Goal: Task Accomplishment & Management: Manage account settings

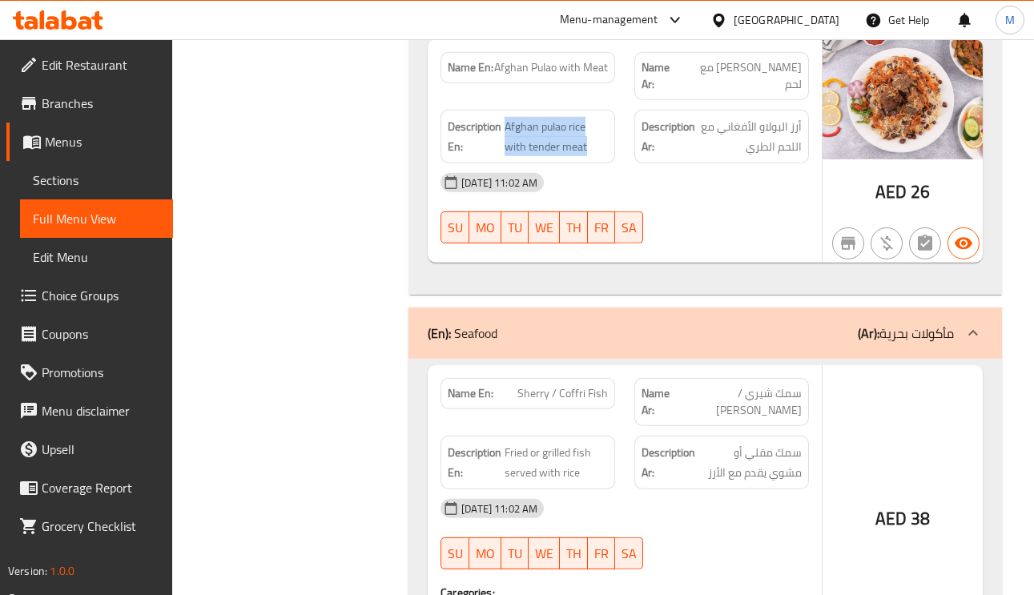
scroll to position [5150, 0]
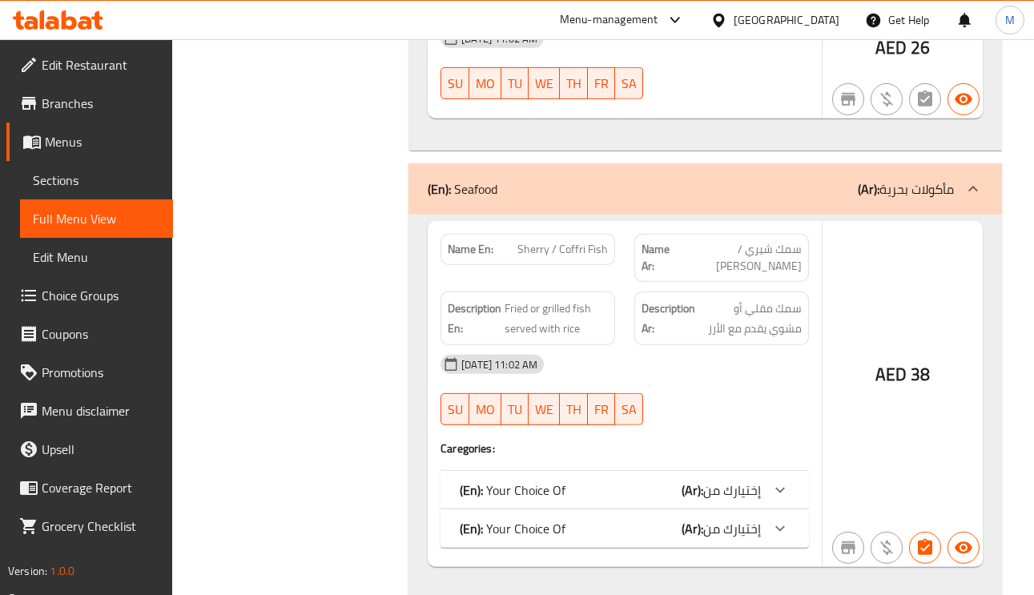
drag, startPoint x: 689, startPoint y: 488, endPoint x: 726, endPoint y: 444, distance: 57.3
click at [689, 516] on b "(Ar):" at bounding box center [692, 528] width 22 height 24
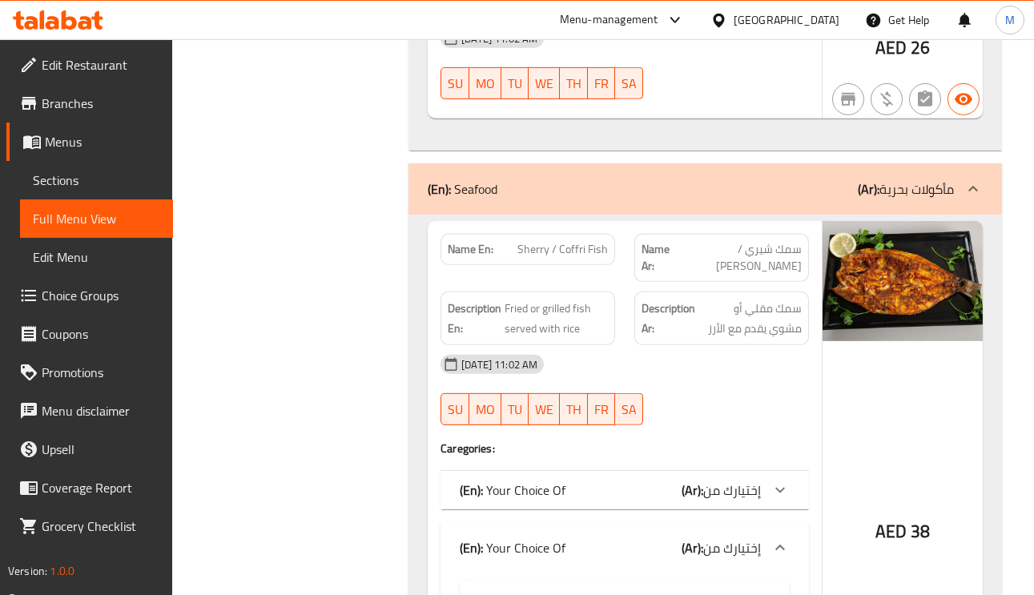
click at [725, 478] on span "إختيارك من" at bounding box center [732, 490] width 58 height 24
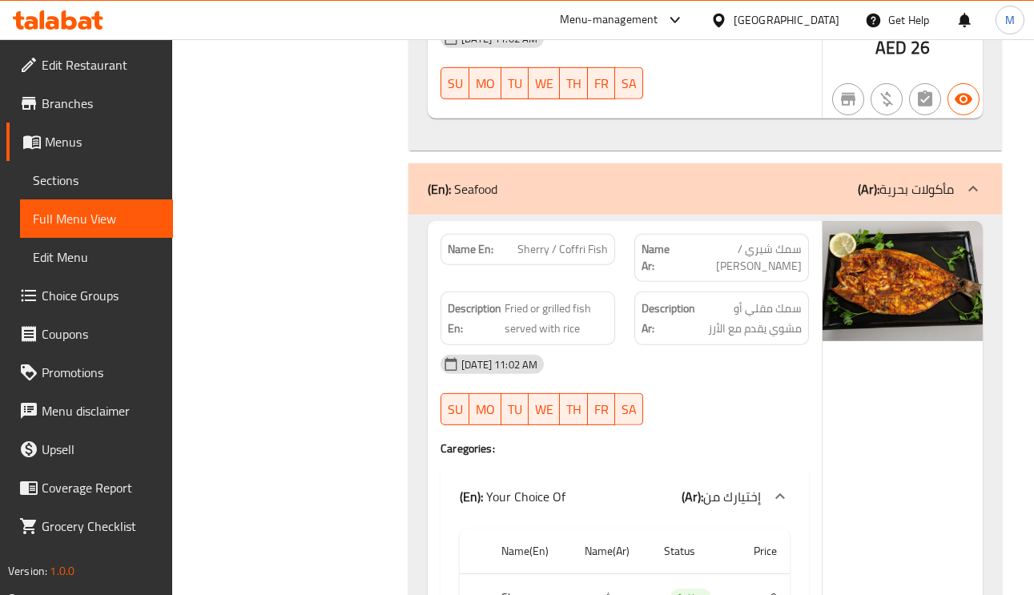
click at [576, 241] on span "Sherry / Coffri Fish" at bounding box center [562, 249] width 90 height 17
copy span "Coffri"
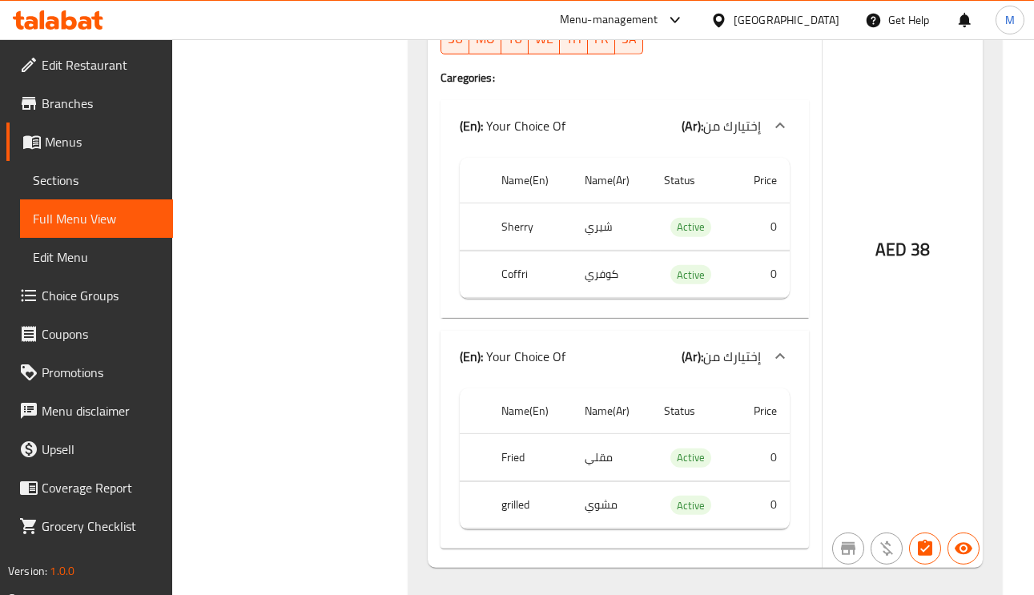
scroll to position [5523, 0]
click at [599, 432] on td "مقلي" at bounding box center [612, 455] width 80 height 47
click at [500, 432] on th "Fried" at bounding box center [529, 455] width 82 height 47
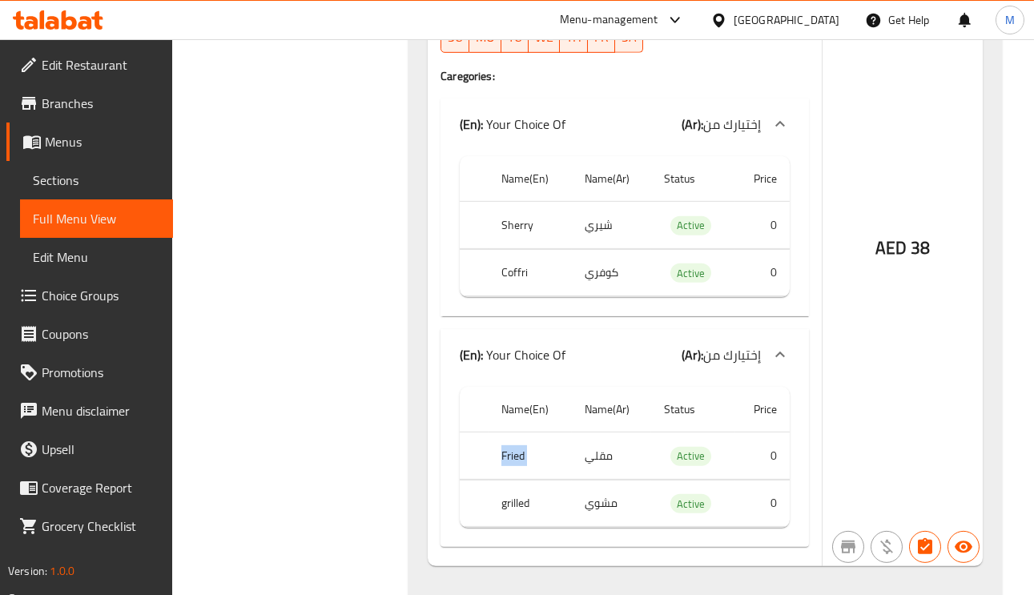
click at [500, 432] on th "Fried" at bounding box center [529, 455] width 82 height 47
click at [596, 480] on td "مشوي" at bounding box center [612, 503] width 80 height 47
click at [508, 480] on th "grilled" at bounding box center [529, 503] width 82 height 47
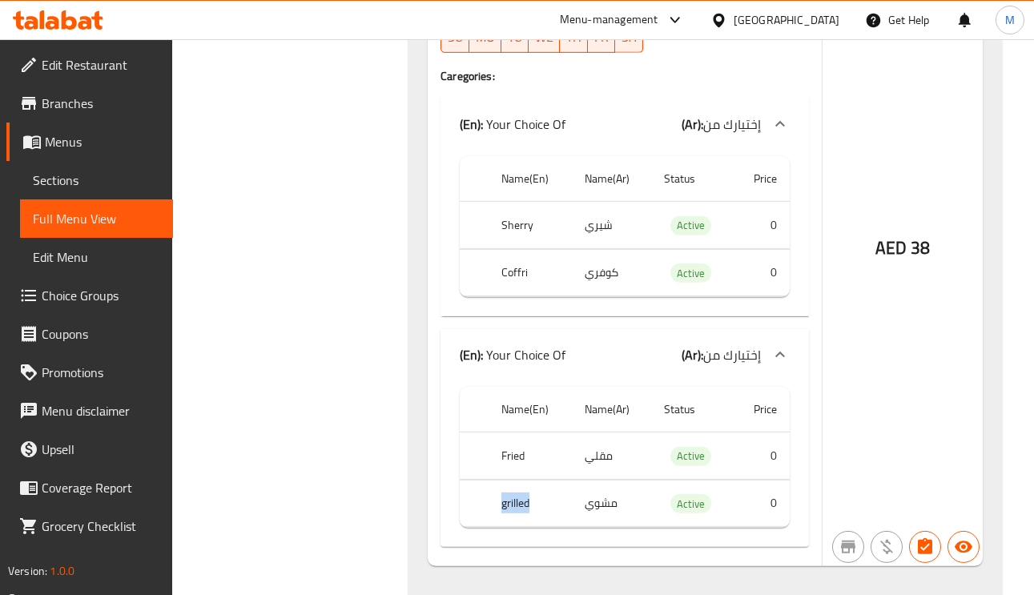
click at [508, 480] on th "grilled" at bounding box center [529, 503] width 82 height 47
click at [518, 432] on th "Fried" at bounding box center [529, 455] width 82 height 47
click at [521, 480] on th "grilled" at bounding box center [529, 503] width 82 height 47
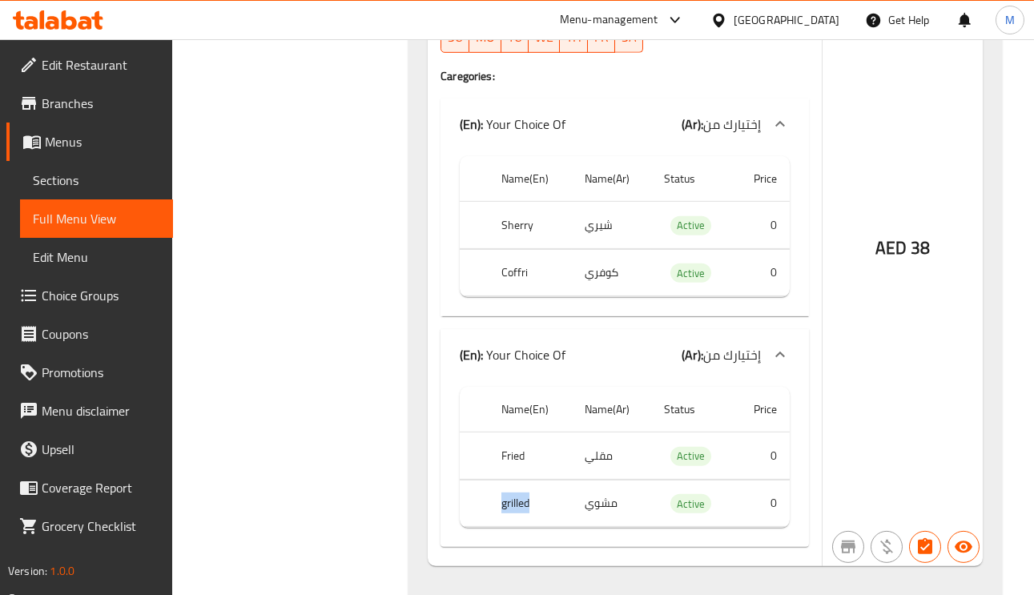
click at [521, 480] on th "grilled" at bounding box center [529, 503] width 82 height 47
click at [609, 480] on td "مشوي" at bounding box center [612, 503] width 80 height 47
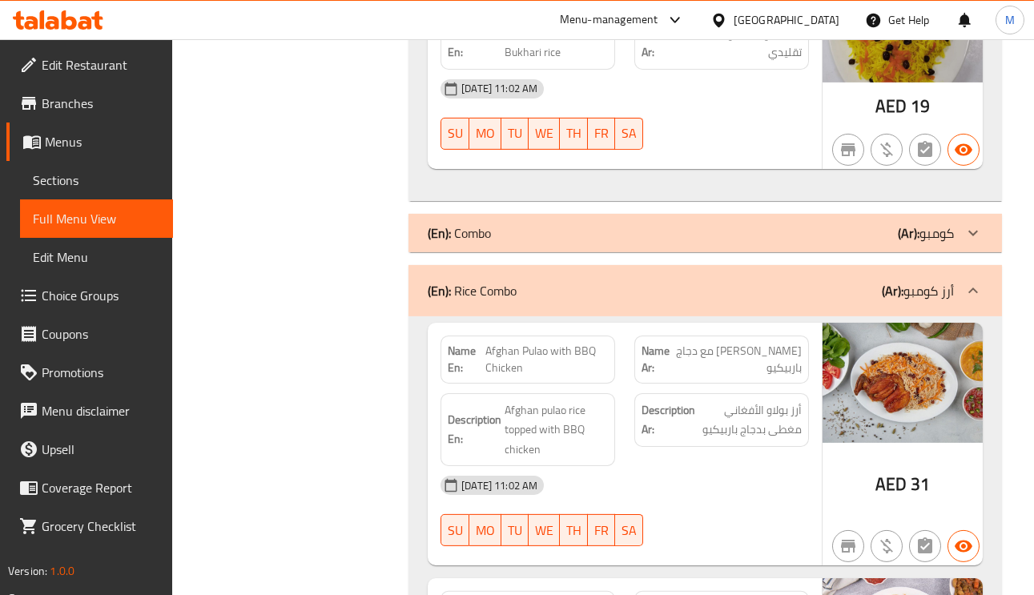
scroll to position [4322, 0]
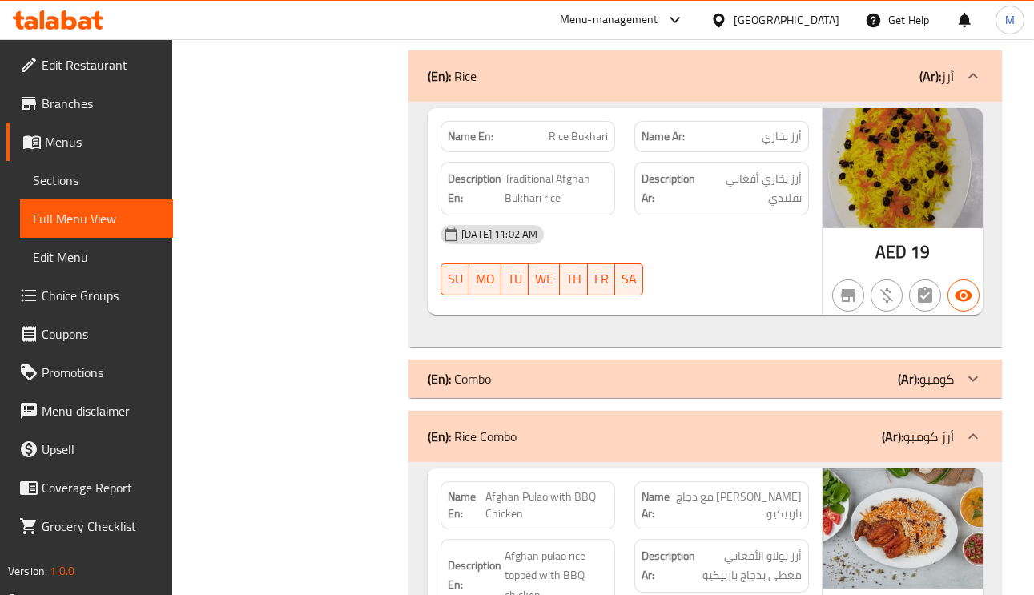
click at [954, 367] on div at bounding box center [973, 378] width 38 height 38
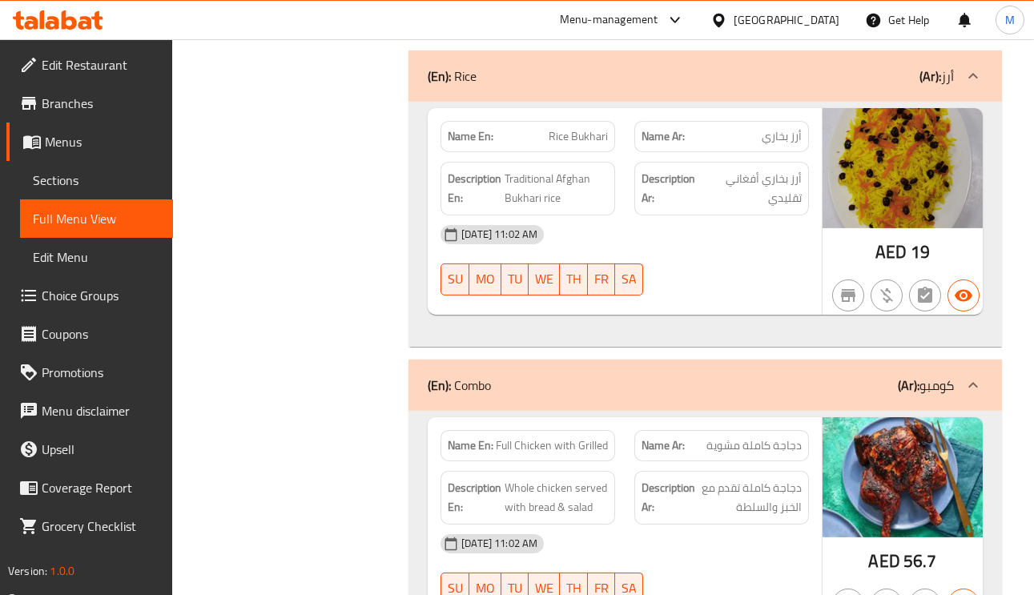
scroll to position [4562, 0]
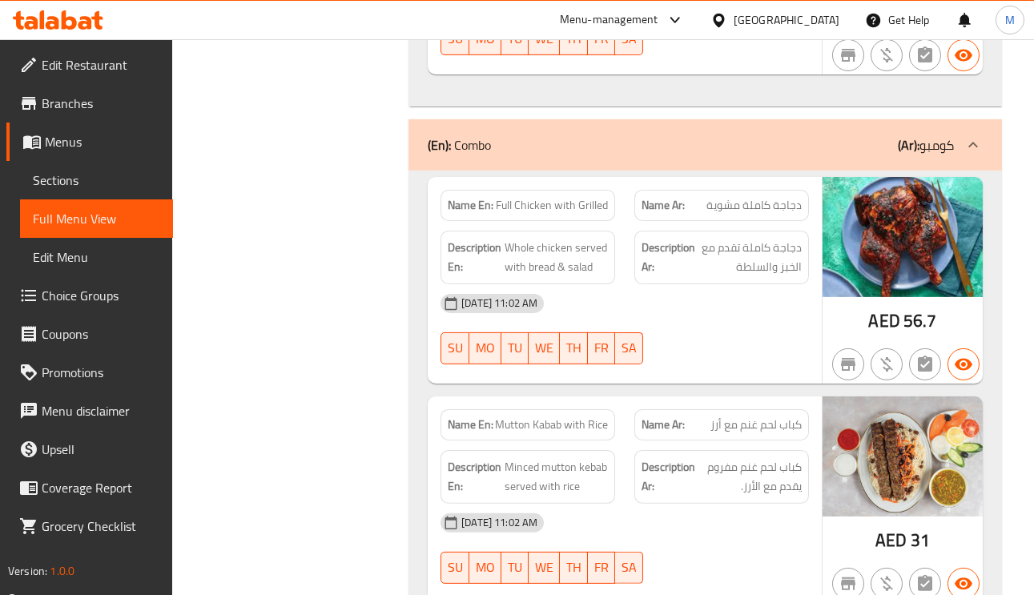
click at [563, 212] on div "Name En: Full Chicken with Grilled" at bounding box center [527, 205] width 175 height 31
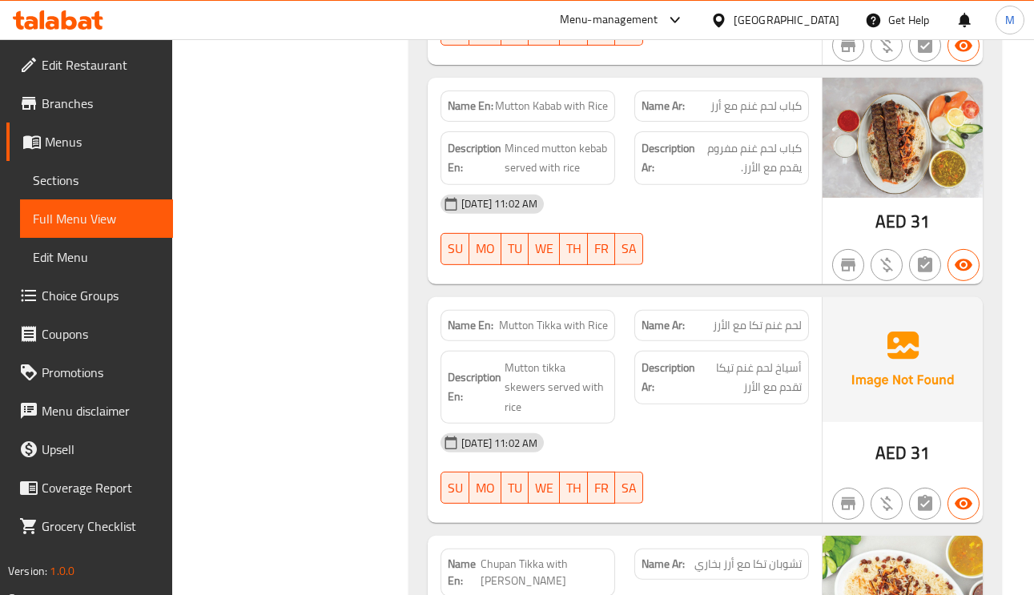
scroll to position [4922, 0]
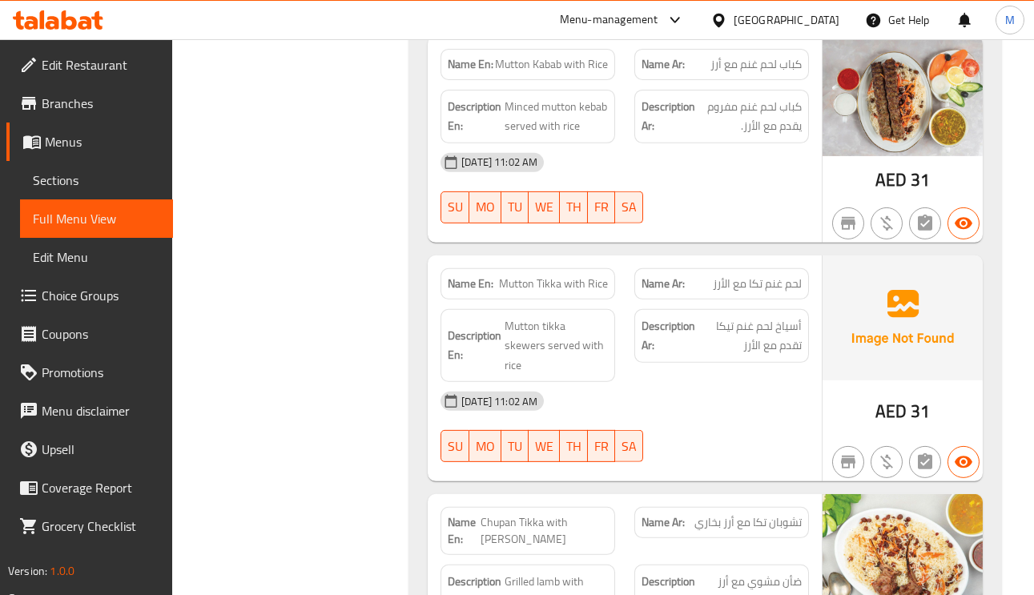
click at [592, 284] on span "Mutton Tikka with Rice" at bounding box center [553, 283] width 109 height 17
copy span "Mutton Tikka with Rice"
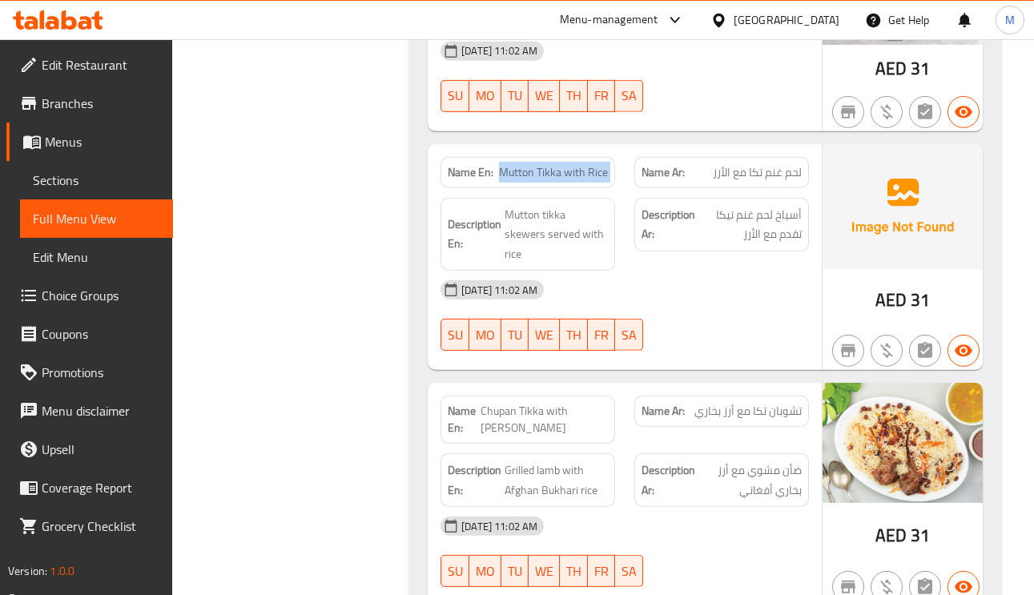
scroll to position [5162, 0]
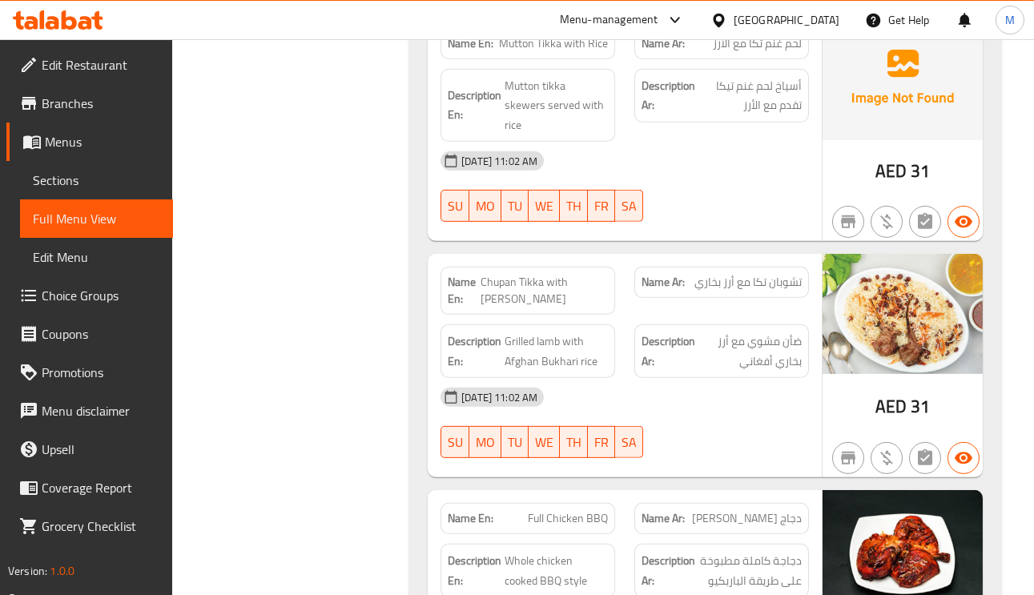
click at [548, 274] on span "Chupan Tikka with Bukhari Rice" at bounding box center [543, 291] width 127 height 34
copy span "Chupan Tikka with Bukhari Rice"
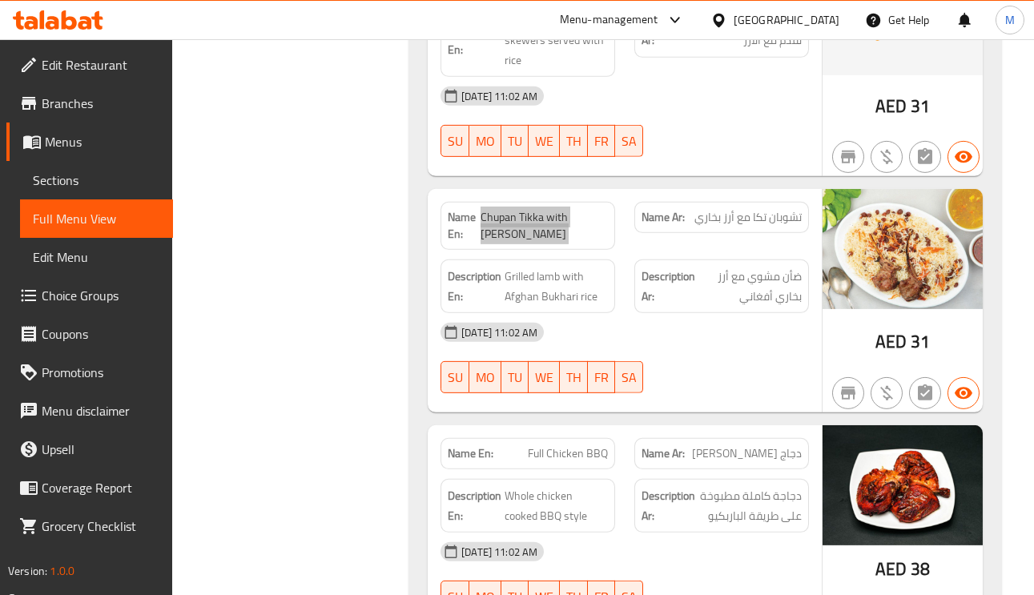
scroll to position [5402, 0]
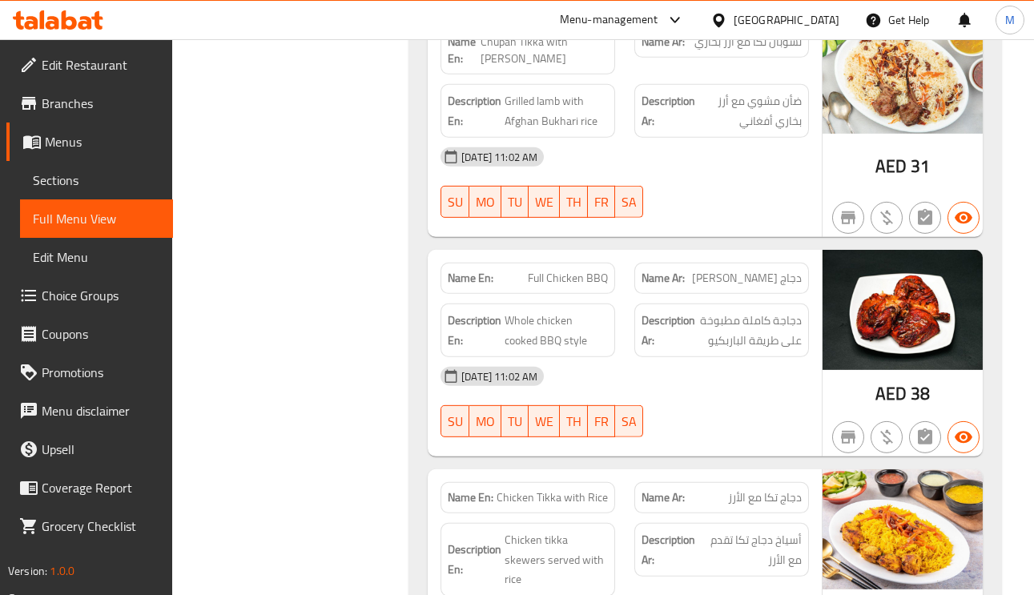
click at [553, 270] on span "Full Chicken BBQ" at bounding box center [568, 278] width 80 height 17
click at [516, 311] on span "Whole chicken cooked BBQ style" at bounding box center [555, 330] width 103 height 39
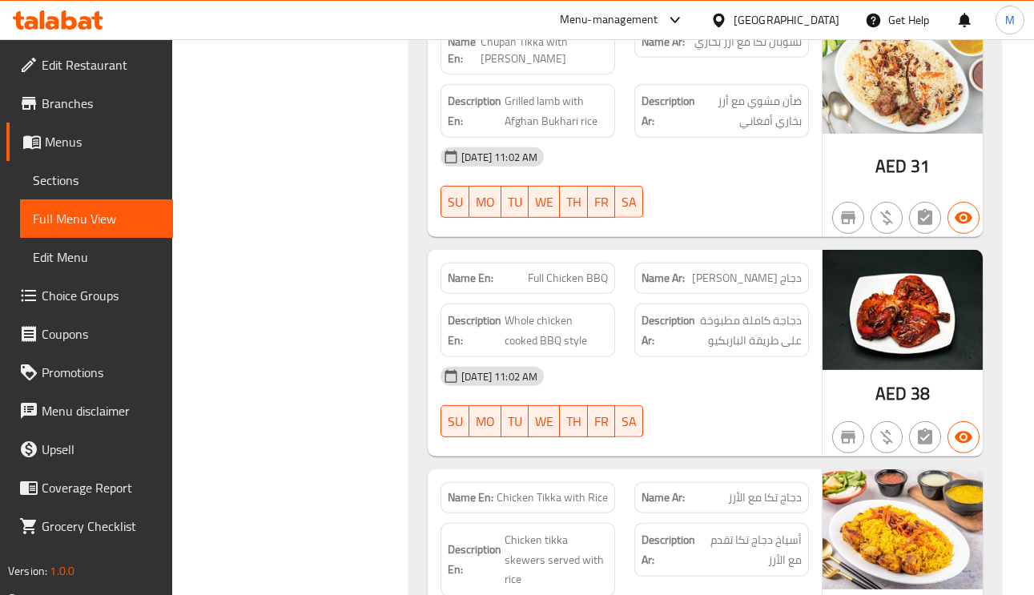
click at [766, 332] on div "Description Ar: دجاجة كاملة مطبوخة على طريقة الباربكيو" at bounding box center [721, 330] width 175 height 54
click at [766, 331] on div "Description Ar: دجاجة كاملة مطبوخة على طريقة الباربكيو" at bounding box center [721, 330] width 175 height 54
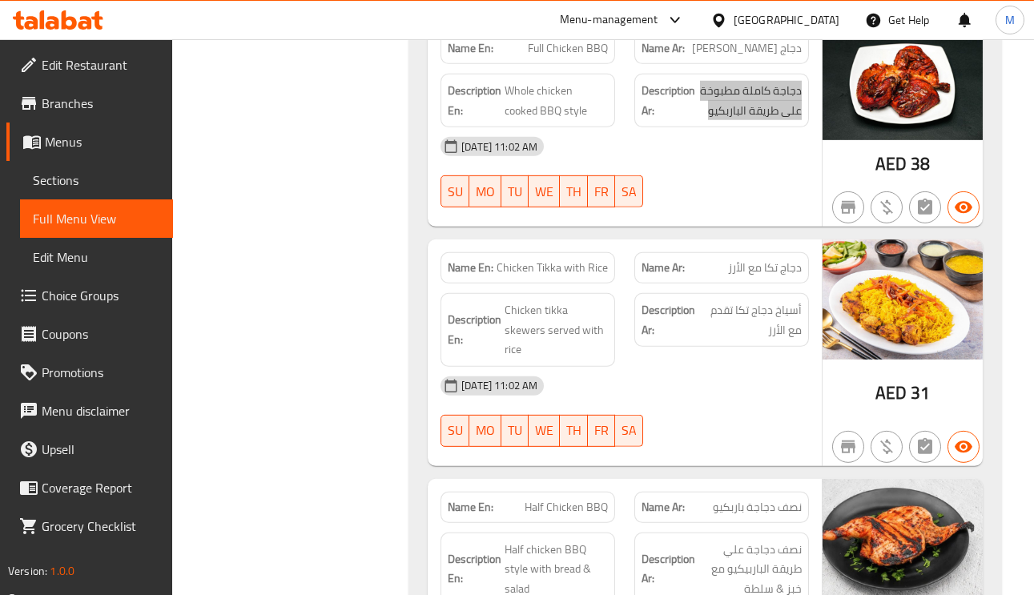
scroll to position [5643, 0]
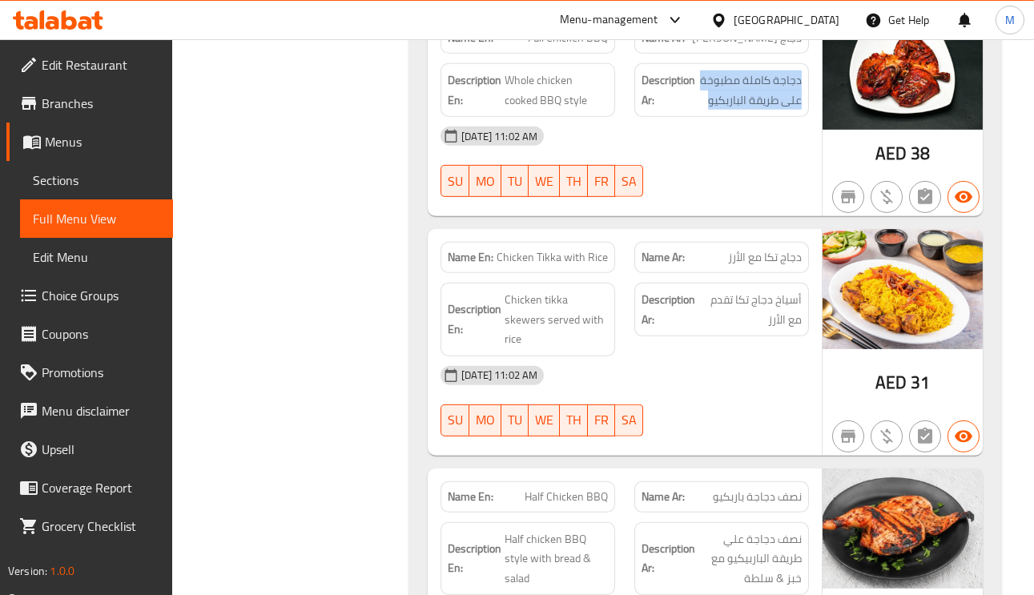
click at [523, 249] on span "Chicken Tikka with Rice" at bounding box center [551, 257] width 111 height 17
click at [610, 273] on div "Description En: Chicken tikka skewers served with rice" at bounding box center [528, 319] width 194 height 93
click at [588, 249] on span "Chicken Tikka with Rice" at bounding box center [551, 257] width 111 height 17
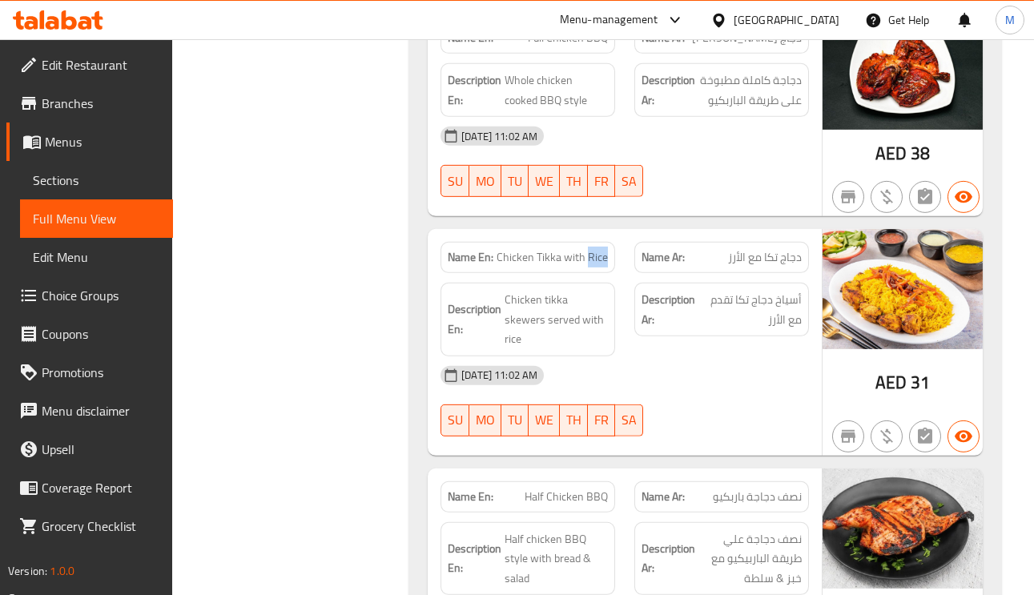
click at [588, 249] on span "Chicken Tikka with Rice" at bounding box center [551, 257] width 111 height 17
click at [576, 249] on span "Chicken Tikka with Rice" at bounding box center [551, 257] width 111 height 17
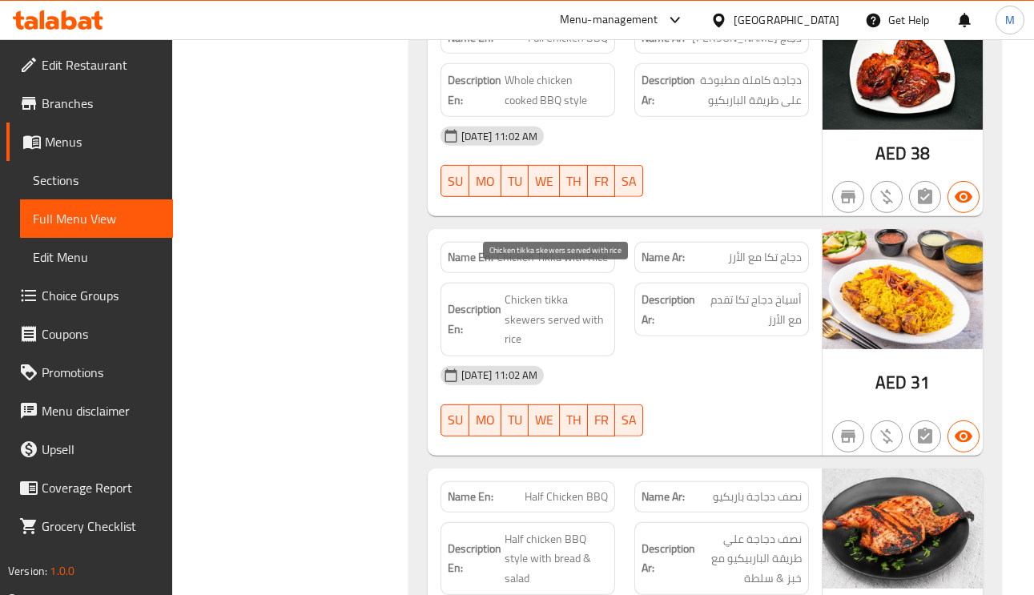
click at [577, 292] on span "Chicken tikka skewers served with rice" at bounding box center [555, 319] width 103 height 59
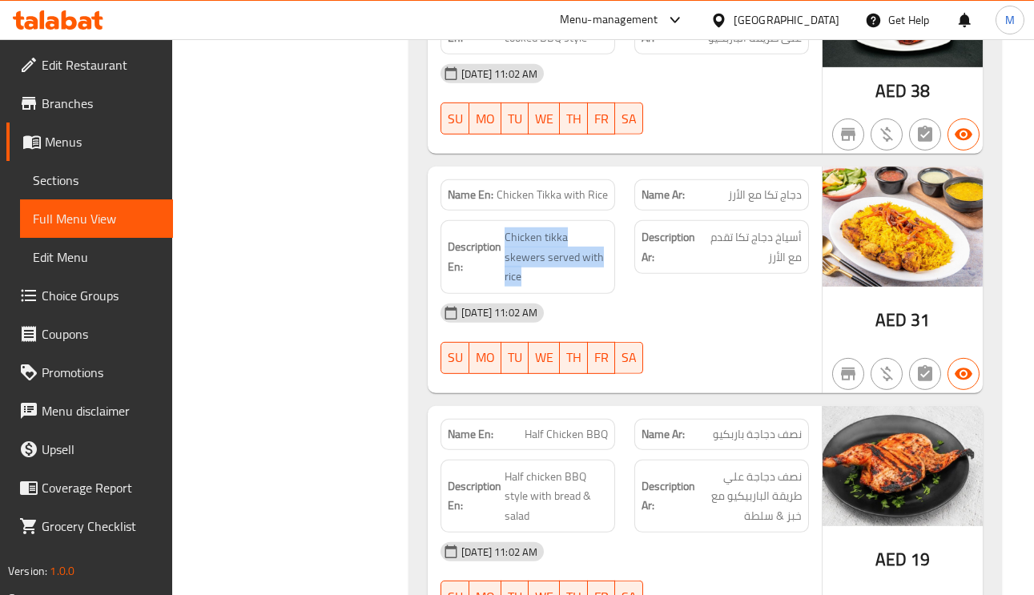
scroll to position [5763, 0]
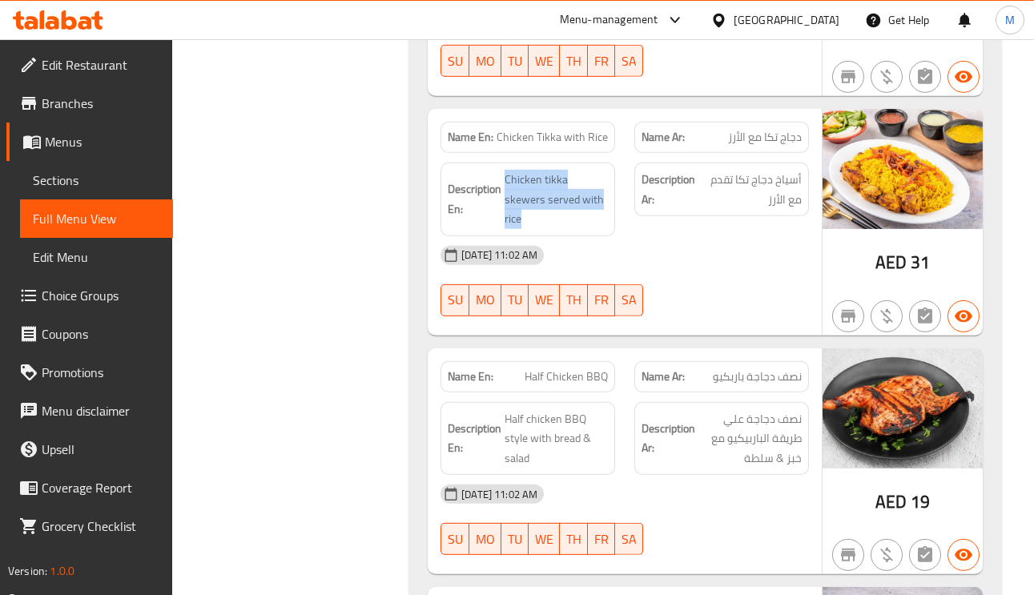
click at [565, 368] on span "Half Chicken BBQ" at bounding box center [565, 376] width 83 height 17
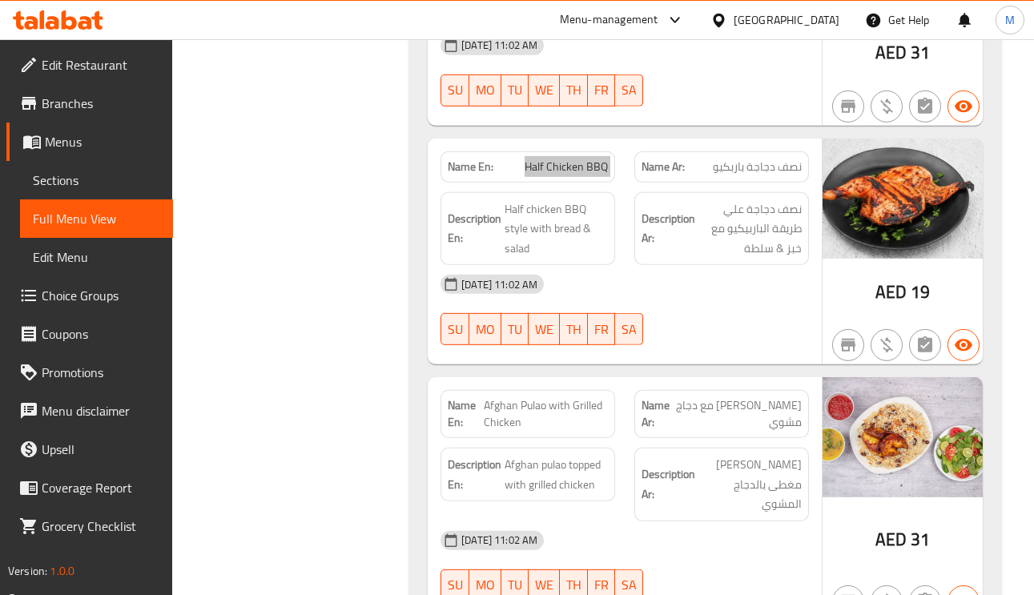
scroll to position [6003, 0]
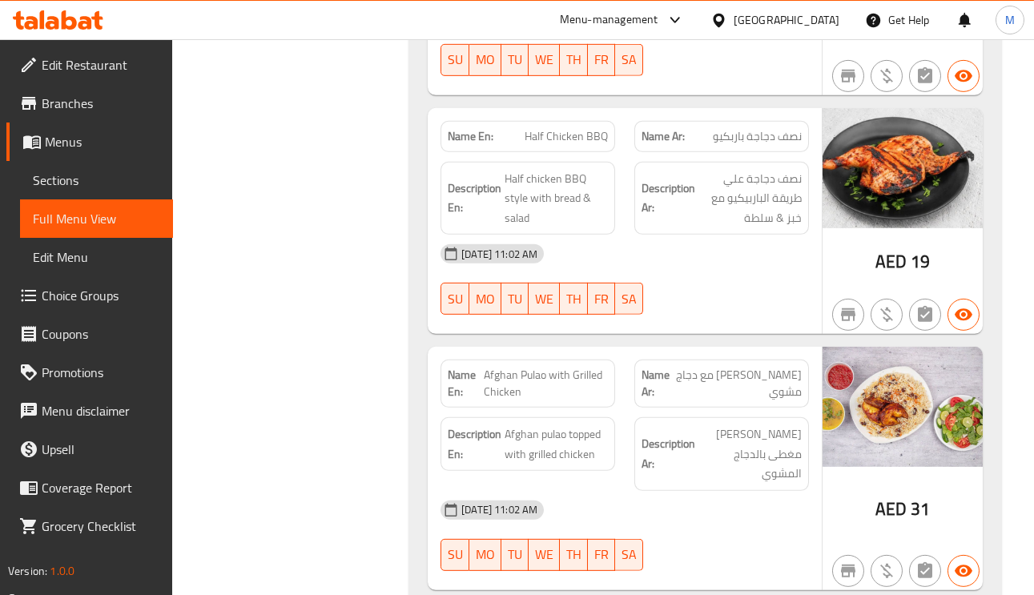
click at [773, 367] on span "بولاو أفغاني مع دجاج مشوي" at bounding box center [738, 384] width 126 height 34
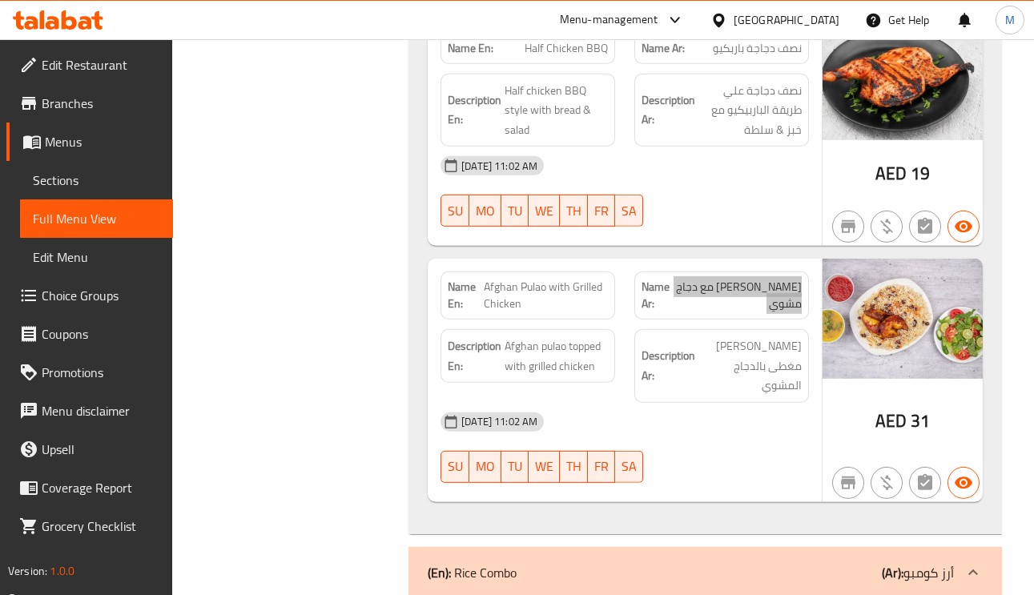
scroll to position [6243, 0]
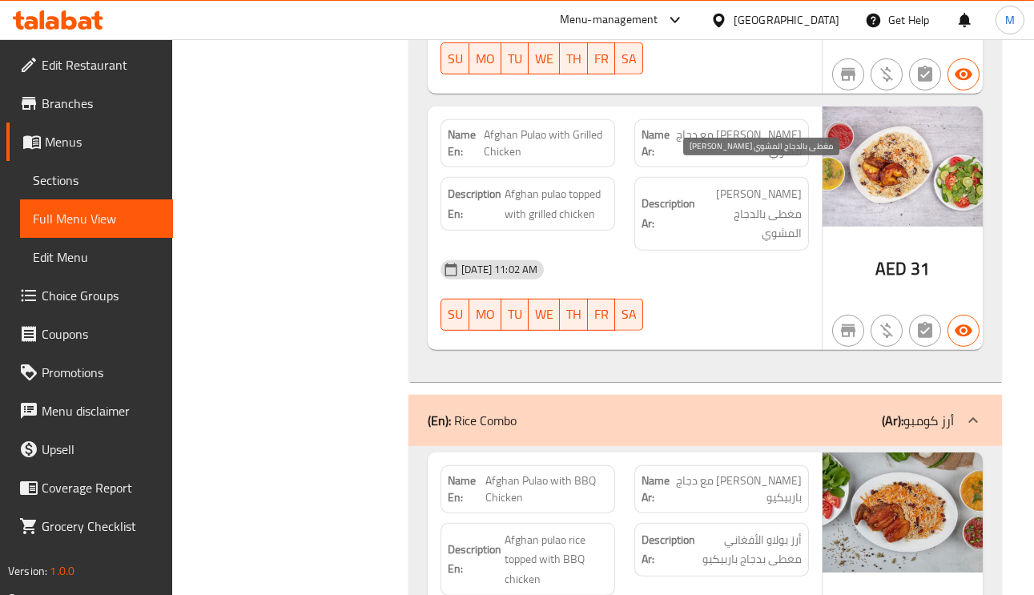
click at [793, 186] on span "بولاو أفغاني مغطى بالدجاج المشوي" at bounding box center [749, 213] width 103 height 59
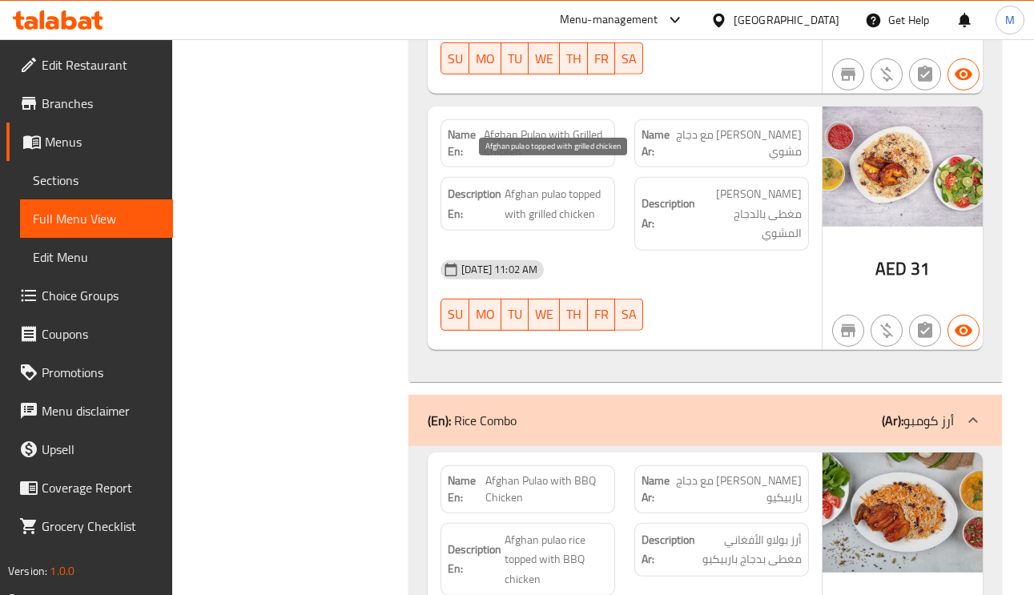
click at [524, 184] on span "Afghan pulao topped with grilled chicken" at bounding box center [555, 203] width 103 height 39
click at [577, 199] on span "Afghan pulao topped with grilled chicken" at bounding box center [555, 203] width 103 height 39
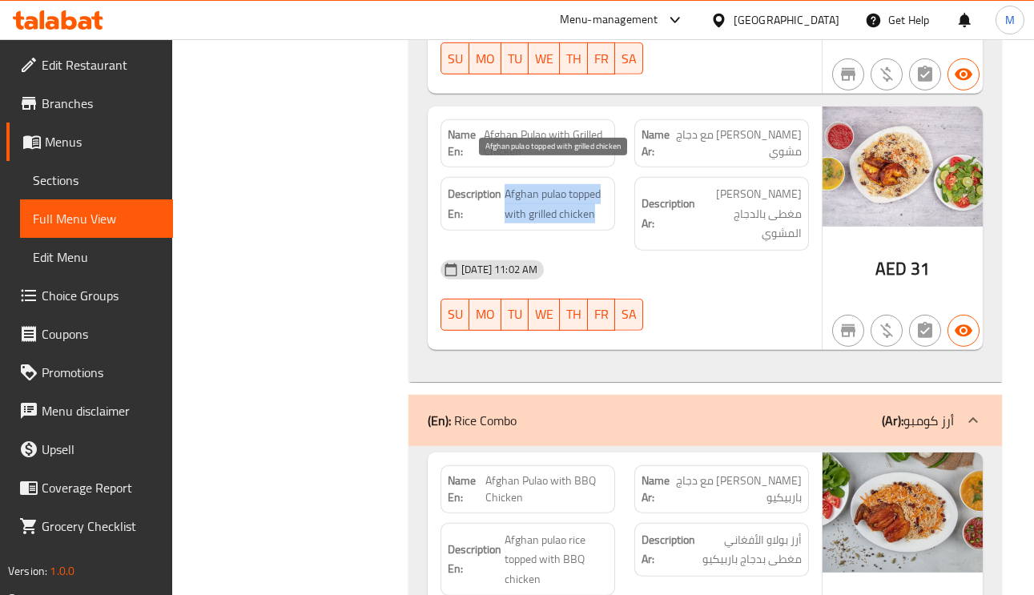
click at [580, 187] on span "Afghan pulao topped with grilled chicken" at bounding box center [555, 203] width 103 height 39
click at [580, 186] on span "Afghan pulao topped with grilled chicken" at bounding box center [555, 203] width 103 height 39
click at [558, 184] on span "Afghan pulao topped with grilled chicken" at bounding box center [555, 203] width 103 height 39
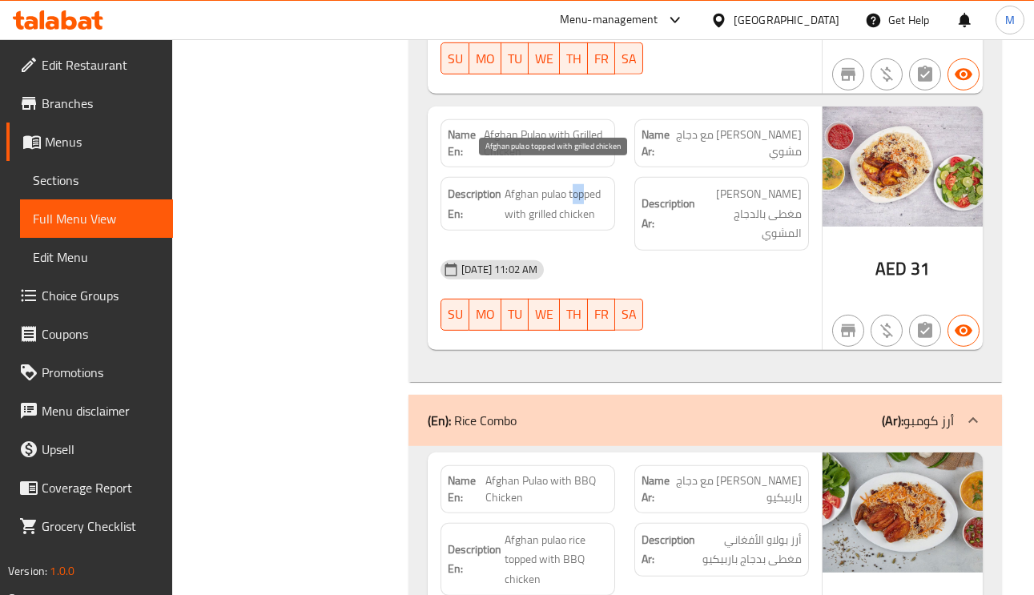
drag, startPoint x: 573, startPoint y: 179, endPoint x: 586, endPoint y: 179, distance: 12.8
click at [586, 184] on span "Afghan pulao topped with grilled chicken" at bounding box center [555, 203] width 103 height 39
click at [580, 184] on span "Afghan pulao topped with grilled chicken" at bounding box center [555, 203] width 103 height 39
drag, startPoint x: 563, startPoint y: 172, endPoint x: 617, endPoint y: 205, distance: 63.6
click at [617, 205] on div "Description En: Afghan pulao topped with grilled chicken" at bounding box center [528, 213] width 194 height 93
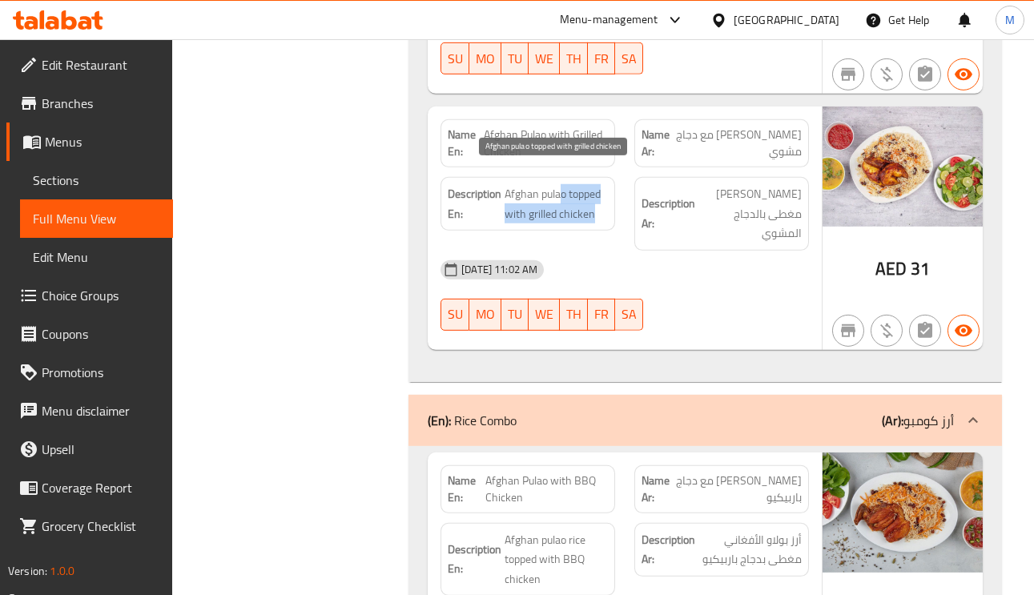
click at [561, 187] on span "Afghan pulao topped with grilled chicken" at bounding box center [555, 203] width 103 height 39
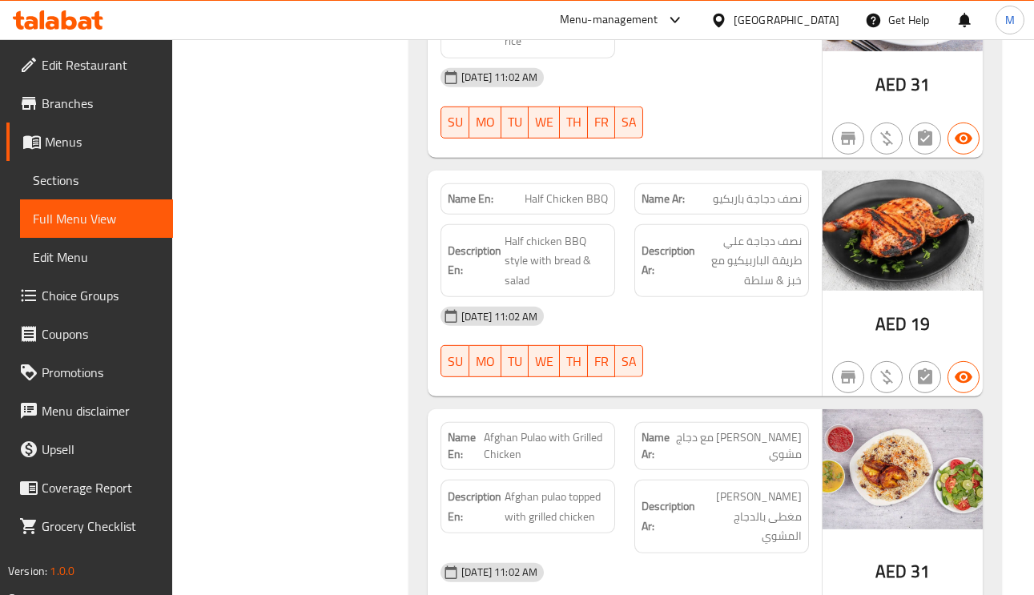
scroll to position [5883, 0]
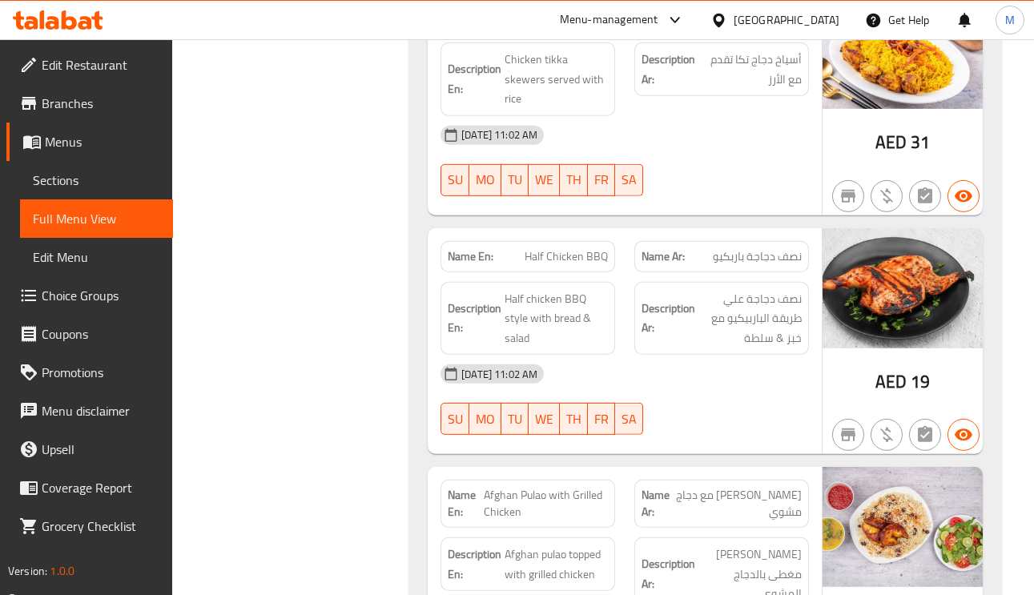
click at [790, 500] on span "بولاو أفغاني مع دجاج مشوي" at bounding box center [738, 504] width 126 height 34
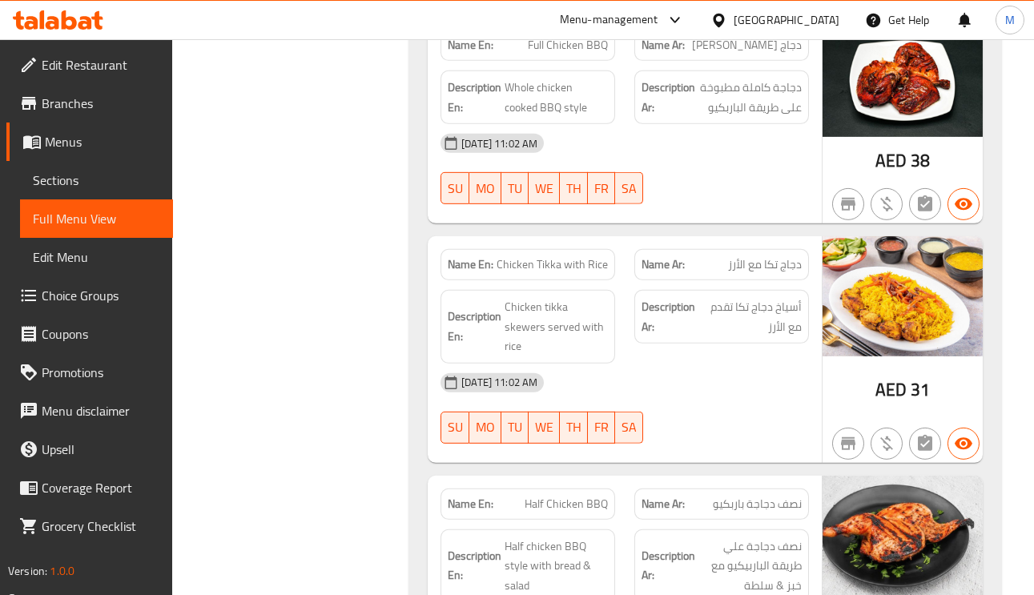
scroll to position [5763, 0]
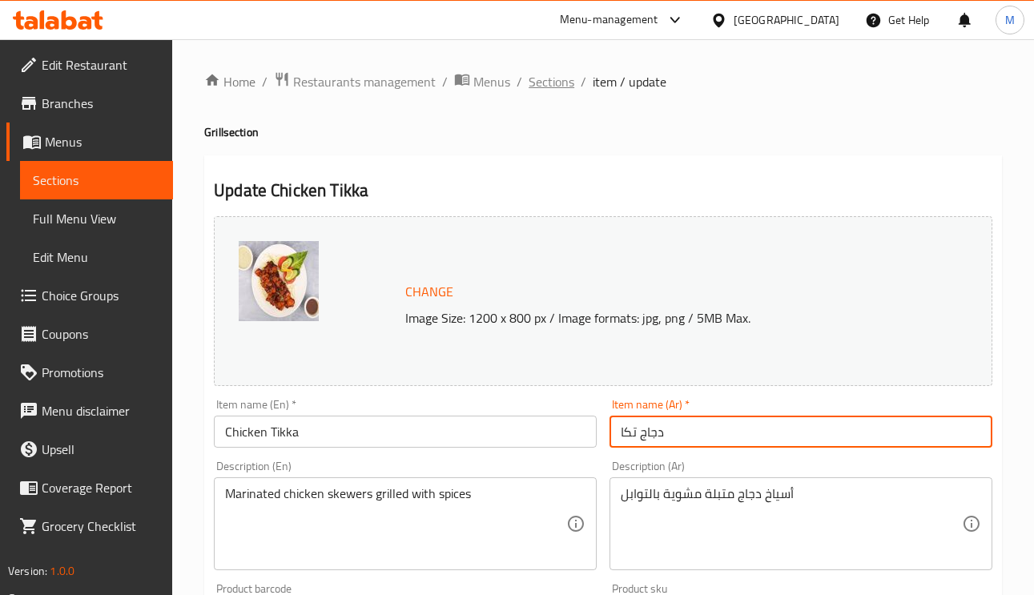
click at [558, 82] on span "Sections" at bounding box center [551, 81] width 46 height 19
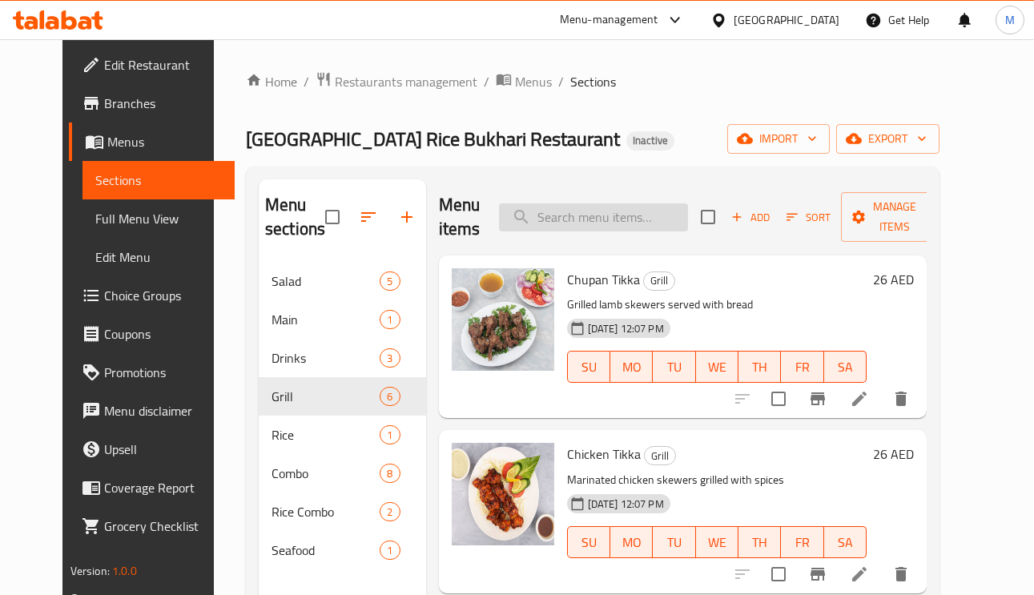
click at [617, 207] on input "search" at bounding box center [593, 217] width 189 height 28
paste input "Mutton Tikka with Rice"
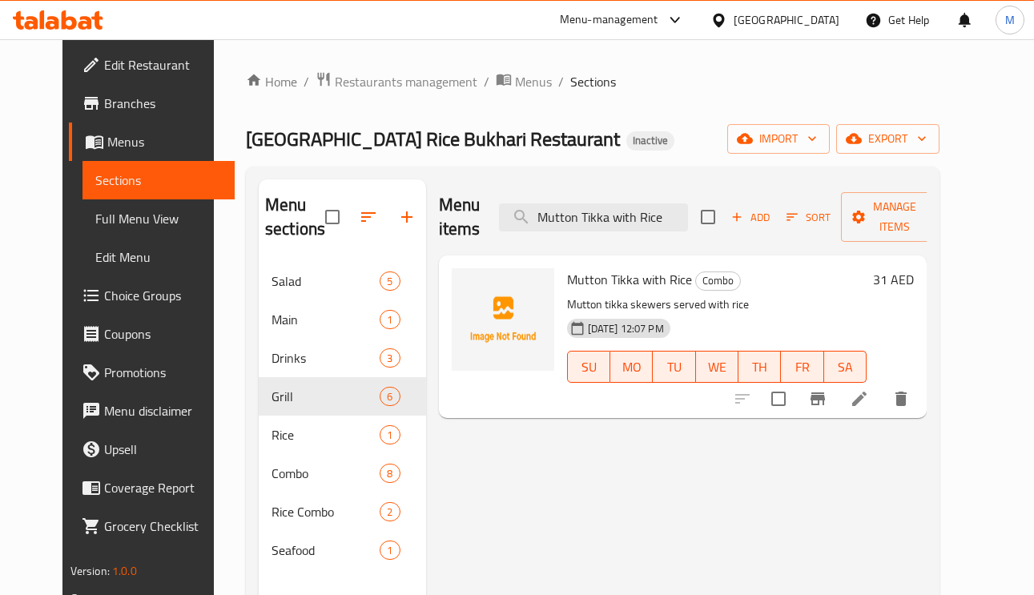
type input "Mutton Tikka with Rice"
click at [869, 403] on icon at bounding box center [858, 398] width 19 height 19
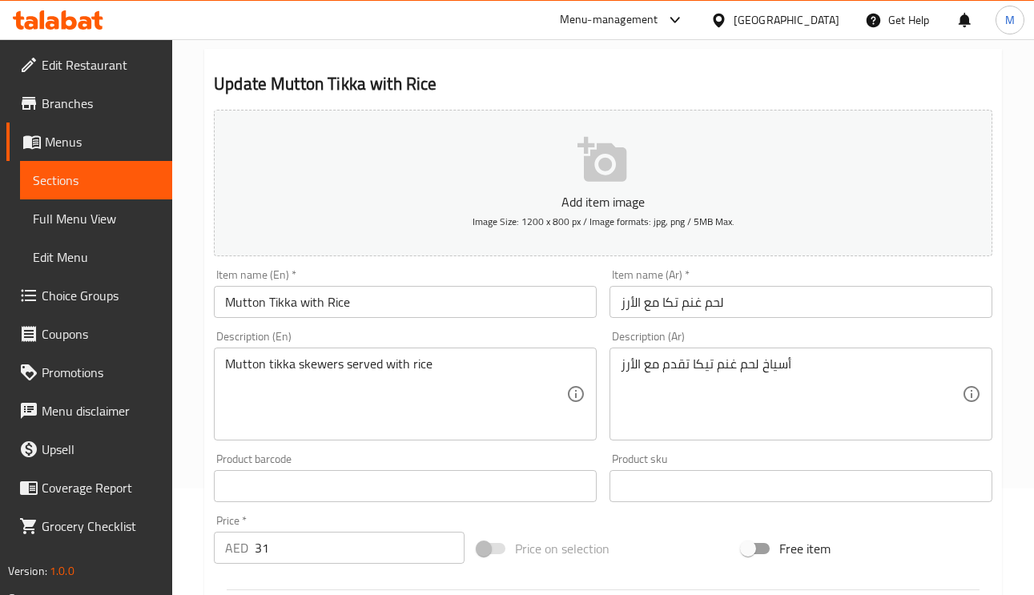
scroll to position [240, 0]
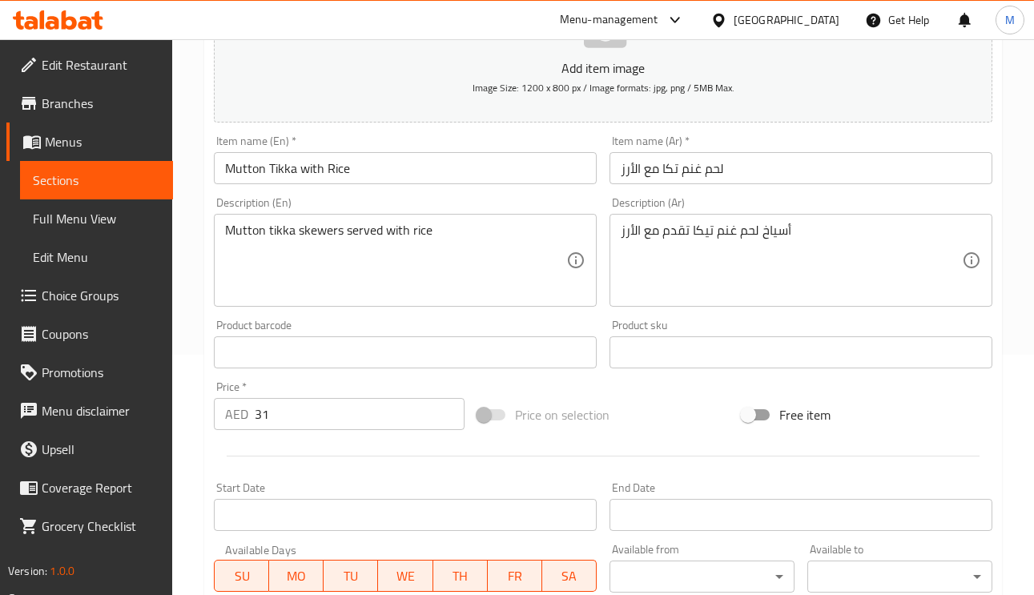
drag, startPoint x: 703, startPoint y: 238, endPoint x: 712, endPoint y: 248, distance: 13.6
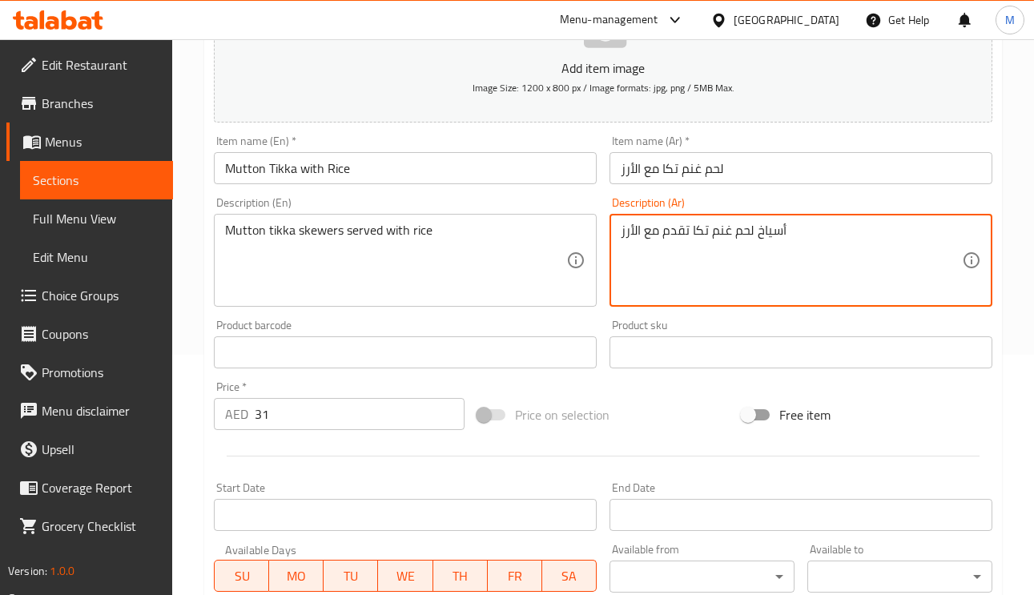
type textarea "أسياخ لحم غنم تكا تقدم مع الأرز"
click at [911, 172] on input "لحم غنم تكا مع الأرز" at bounding box center [800, 168] width 383 height 32
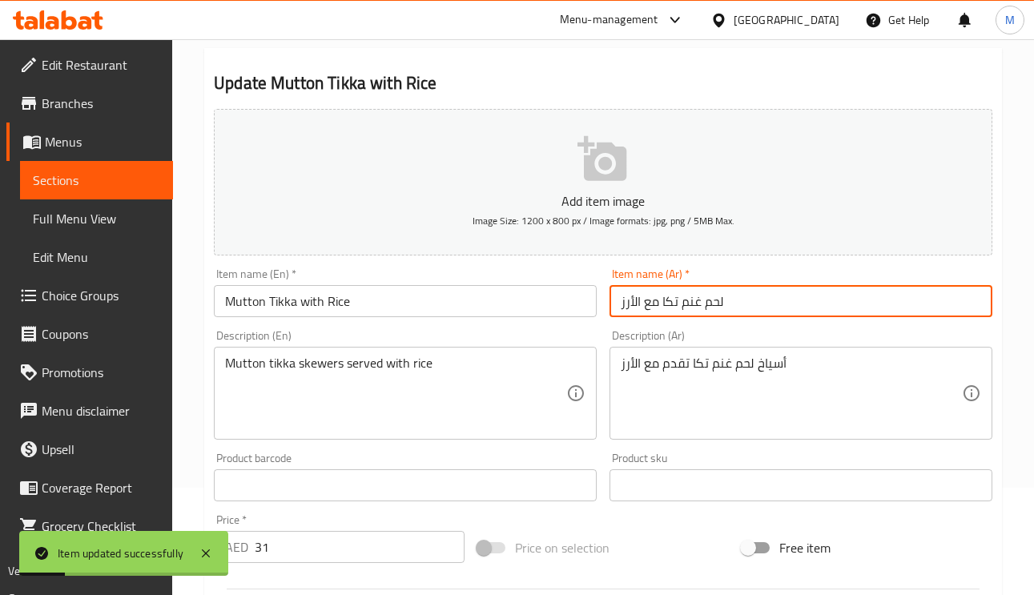
scroll to position [0, 0]
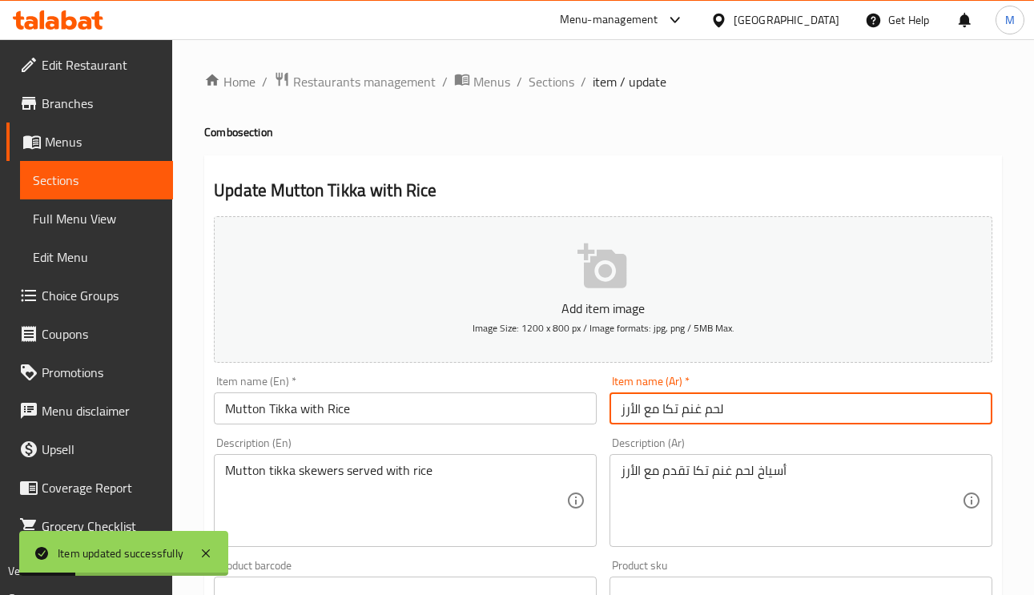
click at [547, 68] on div "Home / Restaurants management / Menus / Sections / item / update Combo section …" at bounding box center [602, 585] width 861 height 1092
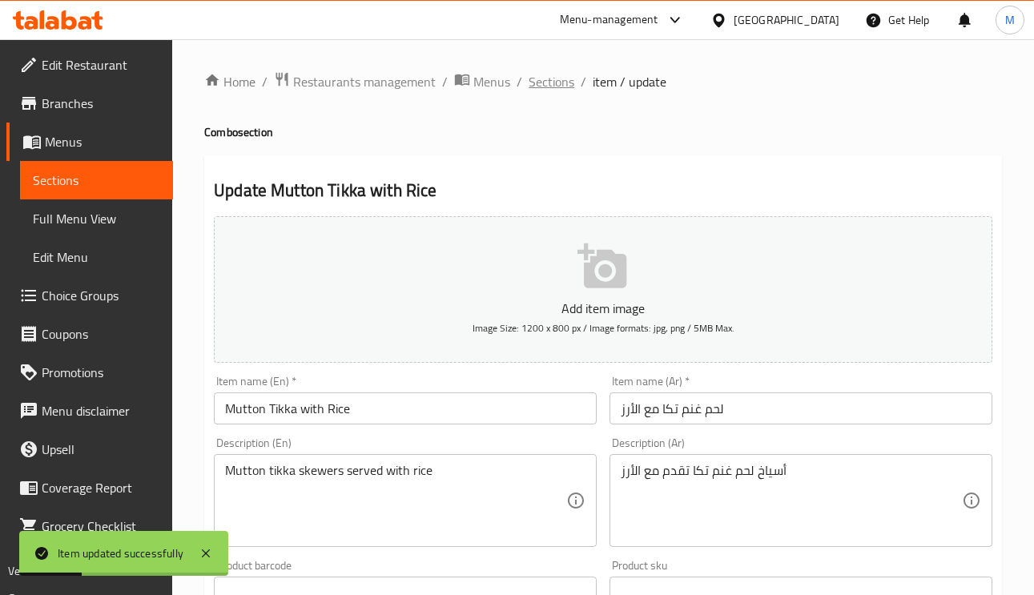
click at [548, 77] on span "Sections" at bounding box center [551, 81] width 46 height 19
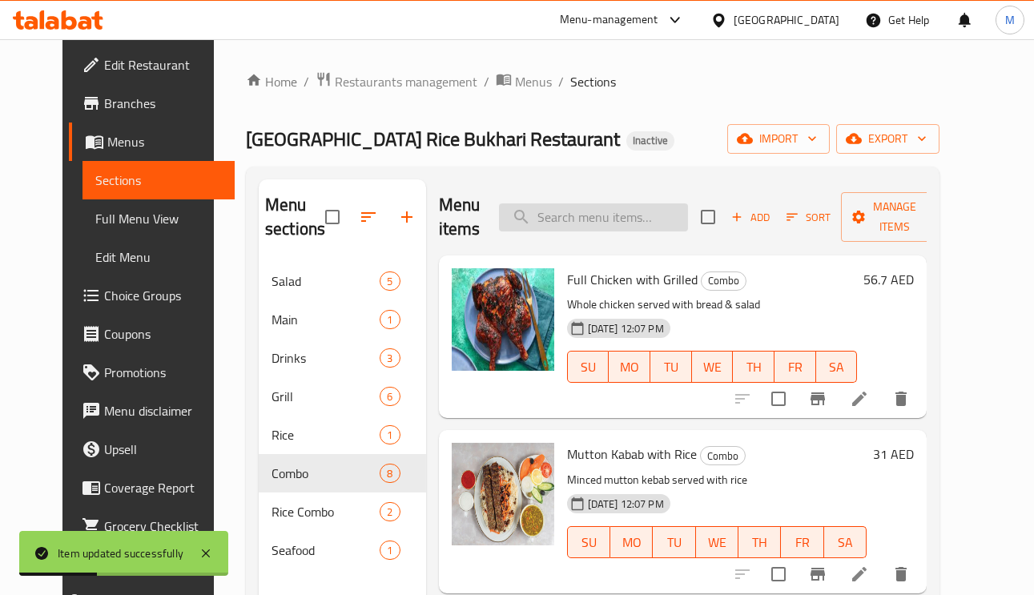
click at [600, 231] on input "search" at bounding box center [593, 217] width 189 height 28
paste input "Chupan Tikka with [PERSON_NAME]"
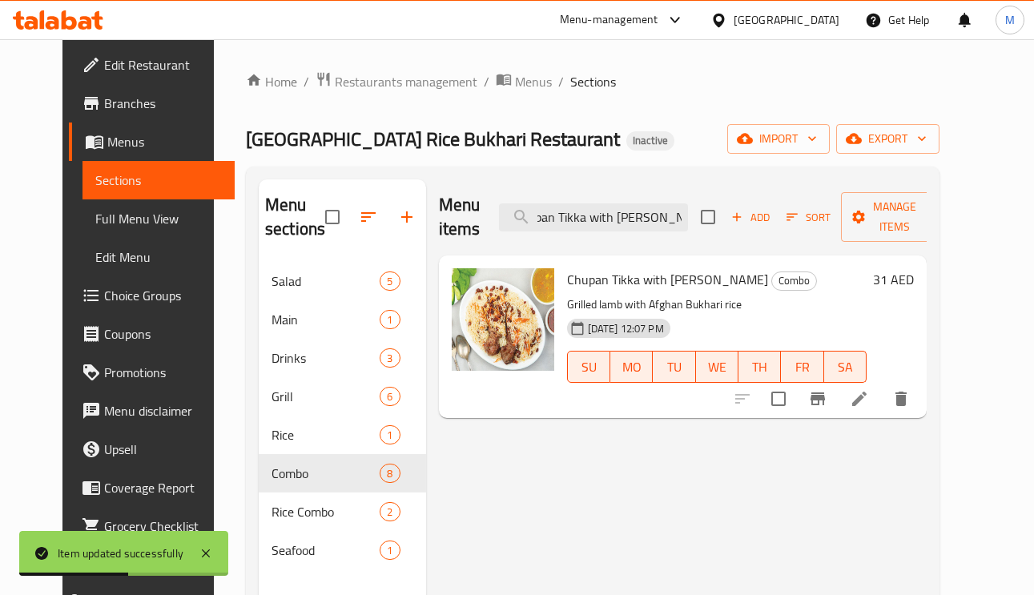
type input "Chupan Tikka with [PERSON_NAME]"
click at [881, 403] on li at bounding box center [859, 398] width 45 height 29
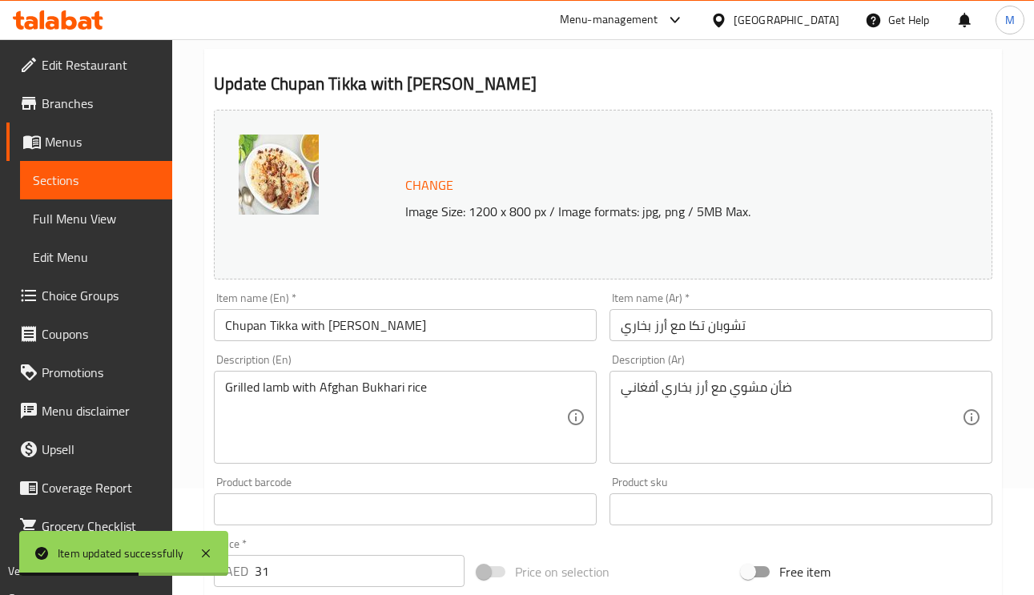
scroll to position [240, 0]
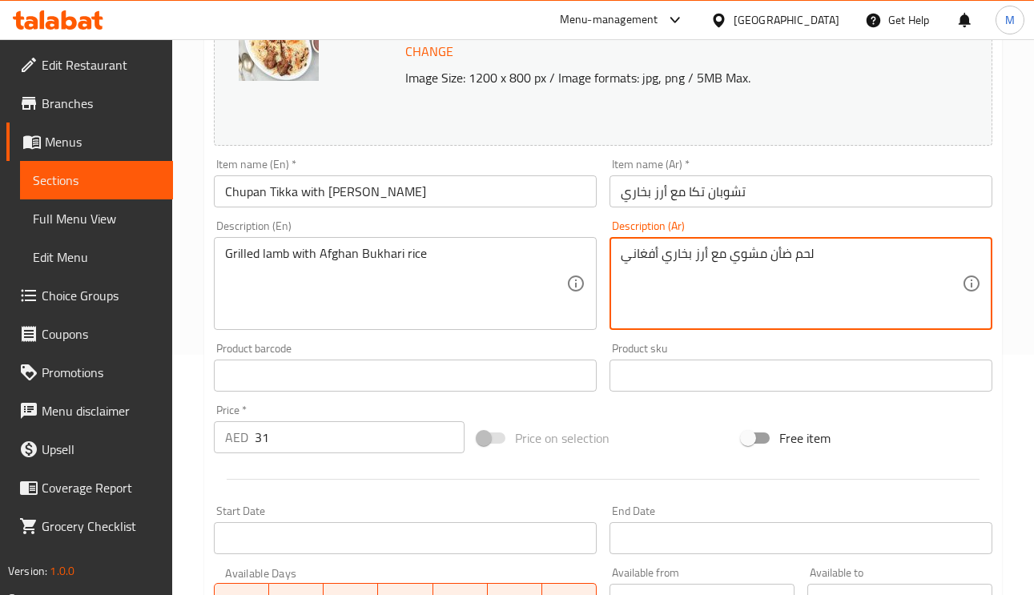
type textarea "لحم ضأن مشوي مع أرز بخاري أفغاني"
click at [235, 196] on input "Chupan Tikka with [PERSON_NAME]" at bounding box center [405, 191] width 383 height 32
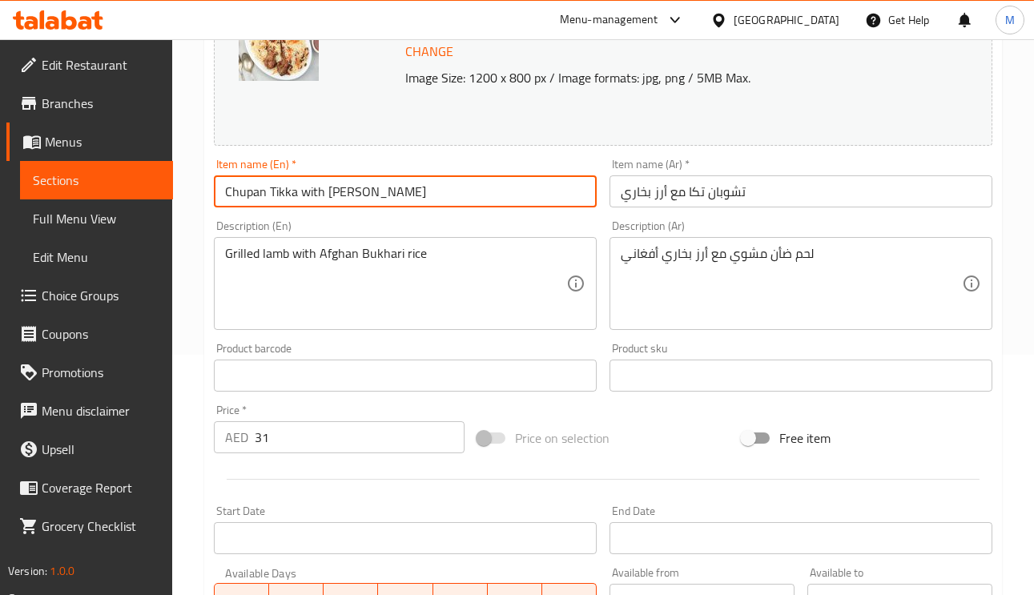
click at [391, 172] on div "Item name (En)   * Chupan Tikka with Bukhari Rice Item name (En) *" at bounding box center [405, 183] width 383 height 49
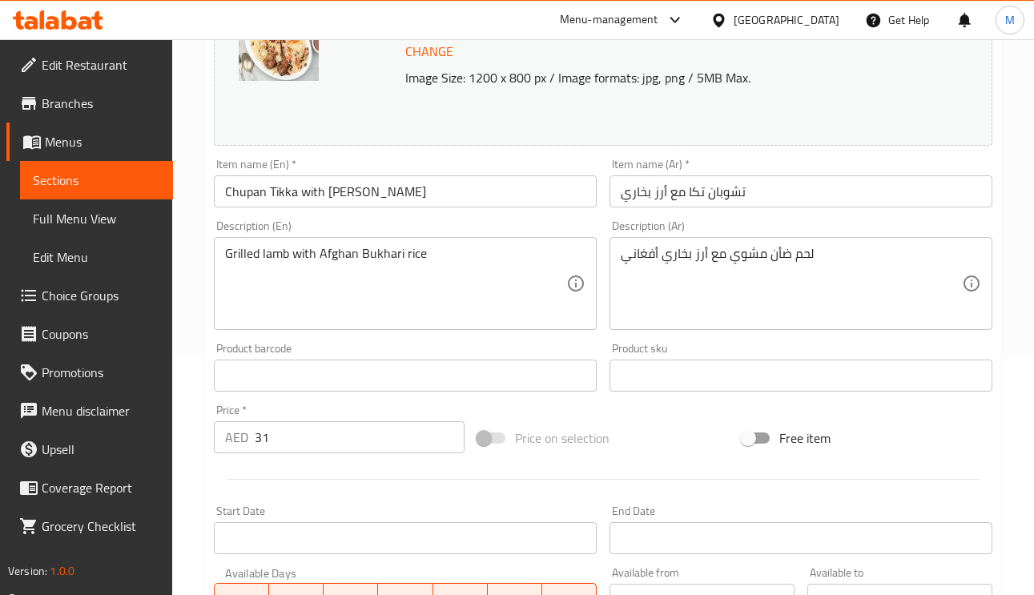
click at [398, 185] on input "Chupan Tikka with [PERSON_NAME]" at bounding box center [405, 191] width 383 height 32
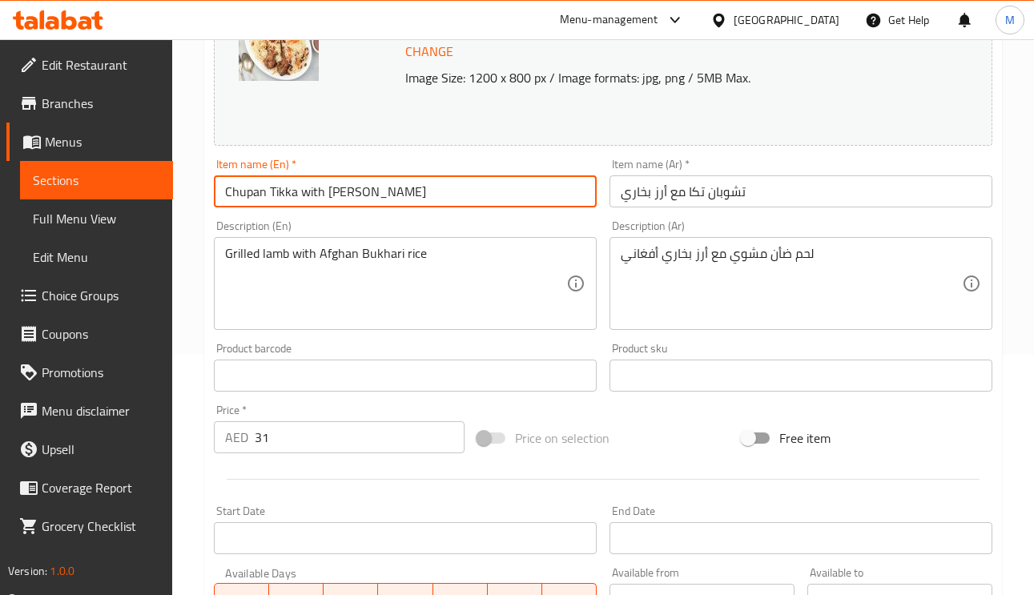
click at [398, 185] on input "Chupan Tikka with [PERSON_NAME]" at bounding box center [405, 191] width 383 height 32
click at [725, 195] on input "تشوبان تكا مع أرز بخاري" at bounding box center [800, 191] width 383 height 32
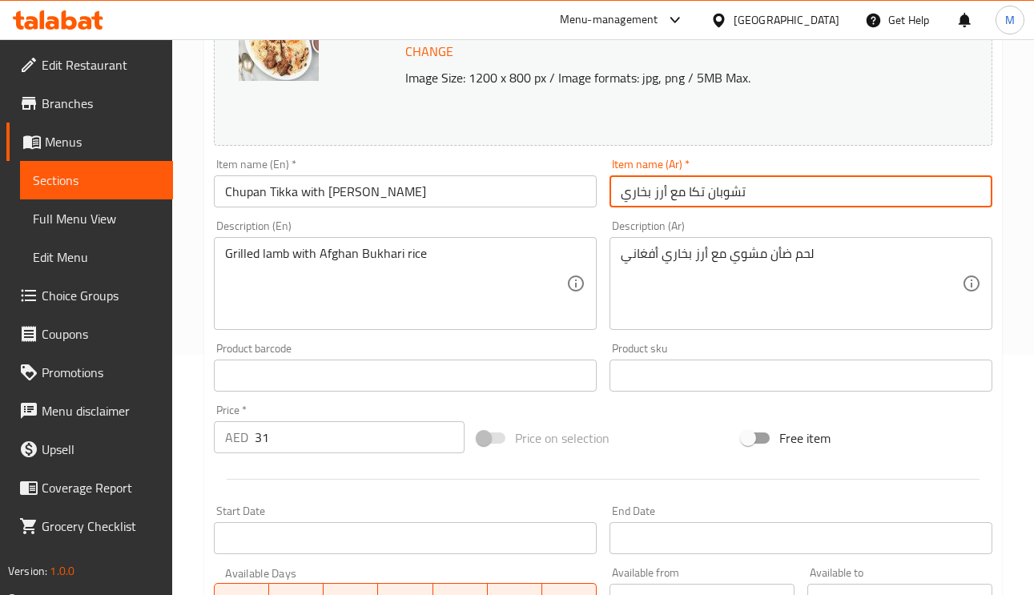
click at [725, 195] on input "تشوبان تكا مع أرز بخاري" at bounding box center [800, 191] width 383 height 32
paste input "text"
type input "شوبان تكا مع أرز بخاري"
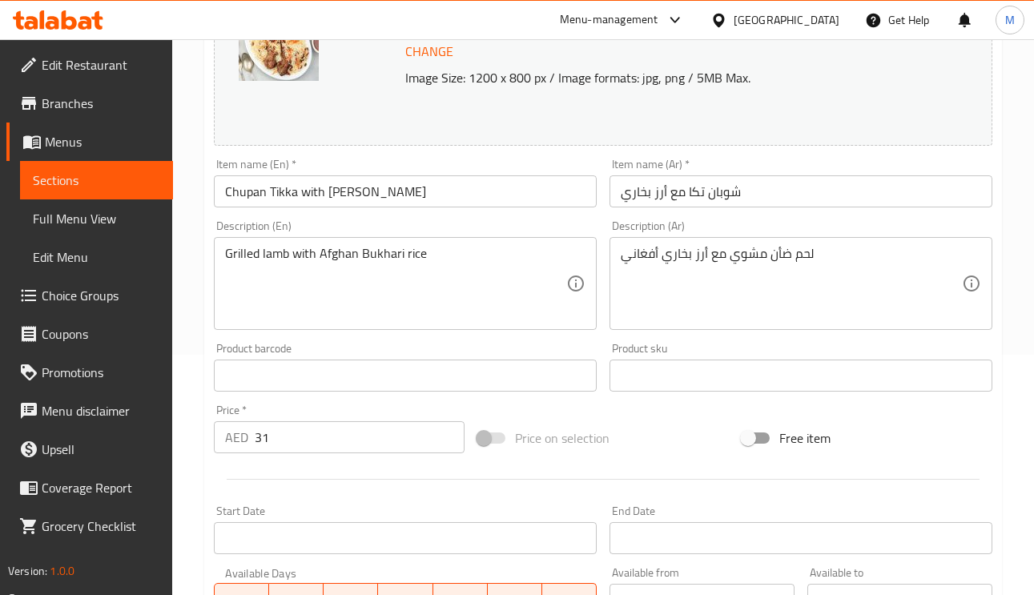
click at [777, 217] on div "Description (Ar) لحم ضأن مشوي مع أرز بخاري أفغاني Description (Ar)" at bounding box center [800, 275] width 395 height 122
click at [784, 192] on input "شوبان تكا مع أرز بخاري" at bounding box center [800, 191] width 383 height 32
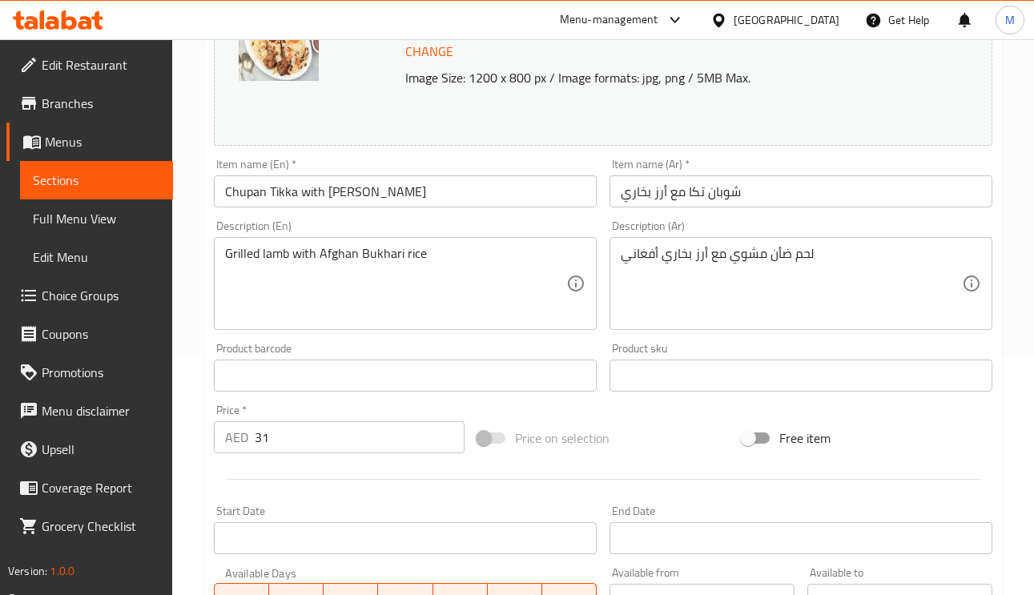
click at [90, 224] on span "Full Menu View" at bounding box center [96, 218] width 127 height 19
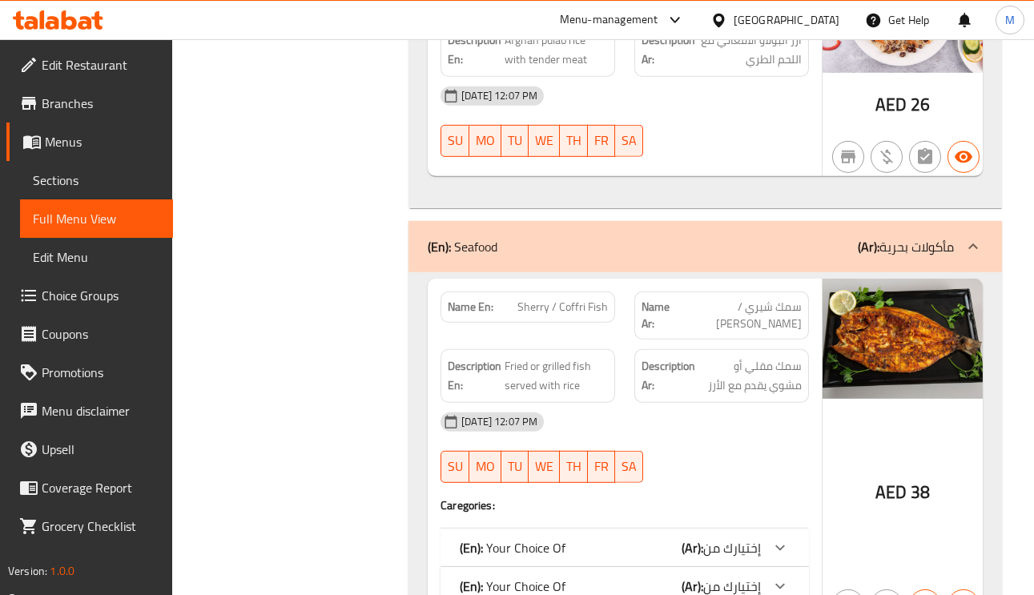
scroll to position [6795, 0]
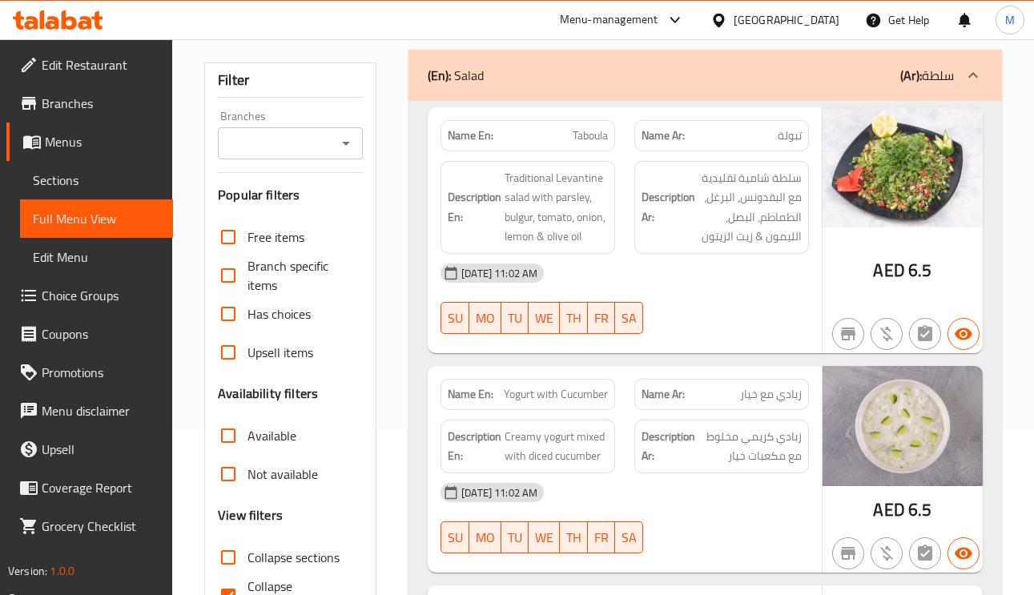
scroll to position [480, 0]
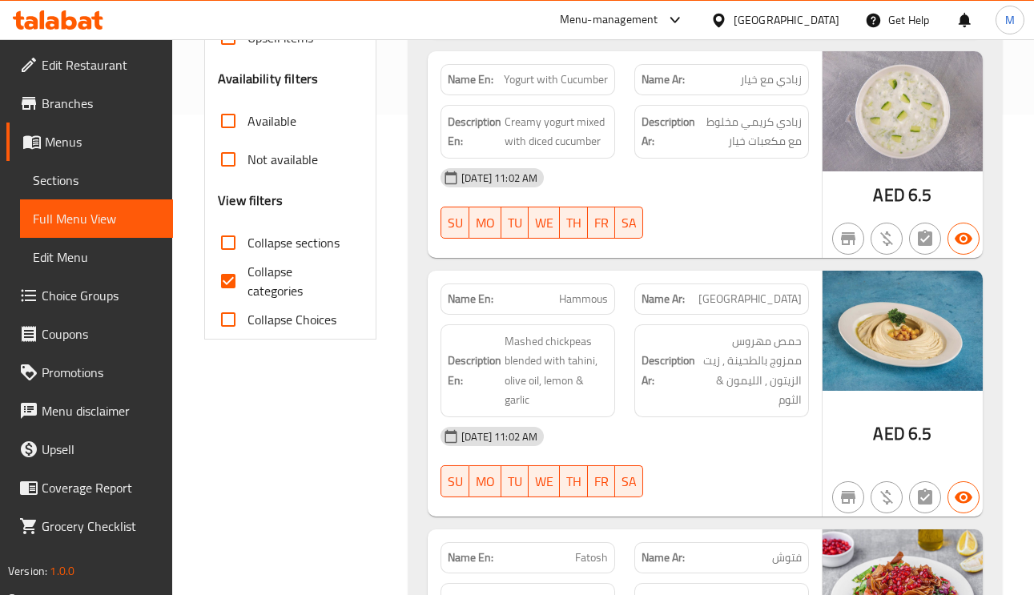
click at [230, 279] on input "Collapse categories" at bounding box center [228, 281] width 38 height 38
checkbox input "false"
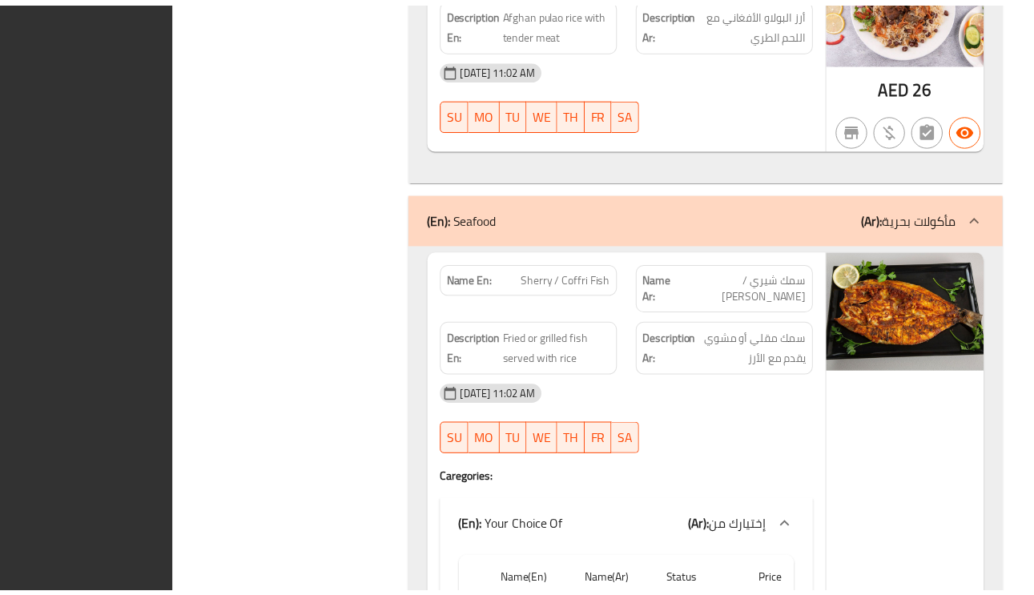
scroll to position [7356, 0]
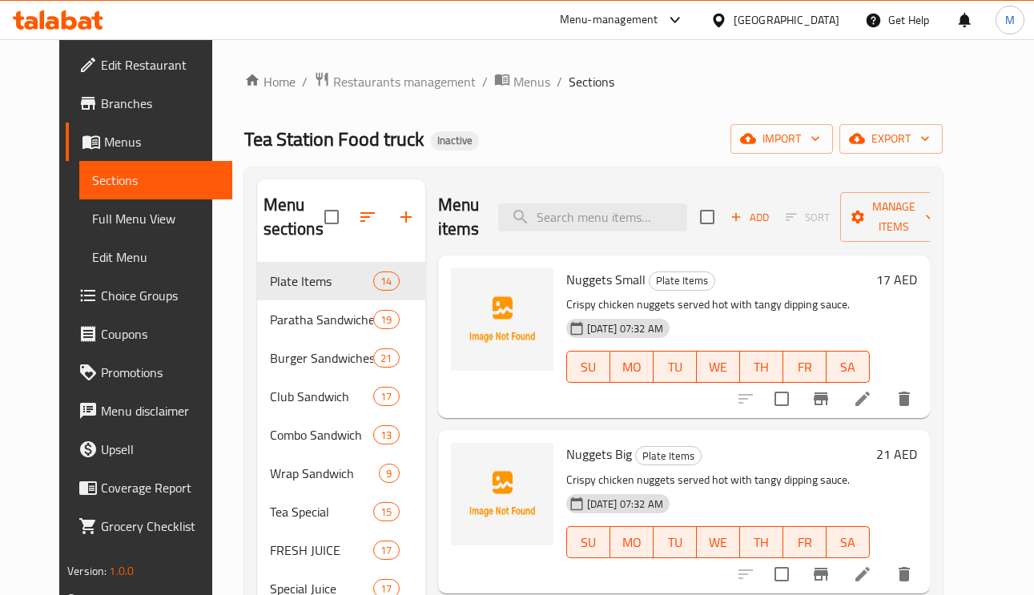
scroll to position [1810, 0]
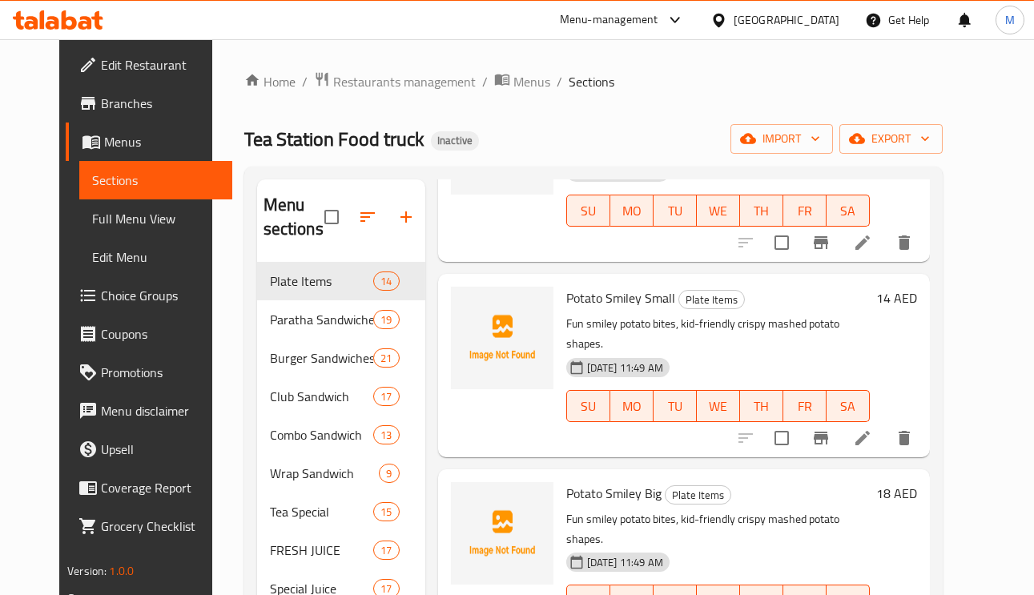
drag, startPoint x: 92, startPoint y: 214, endPoint x: 158, endPoint y: 309, distance: 115.7
click at [92, 214] on span "Full Menu View" at bounding box center [155, 218] width 127 height 19
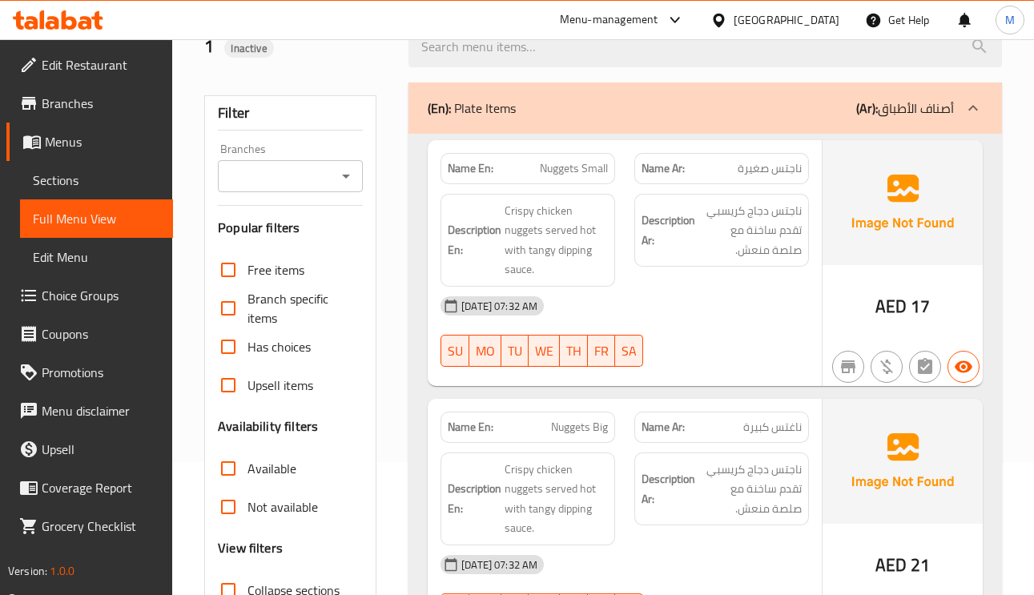
scroll to position [240, 0]
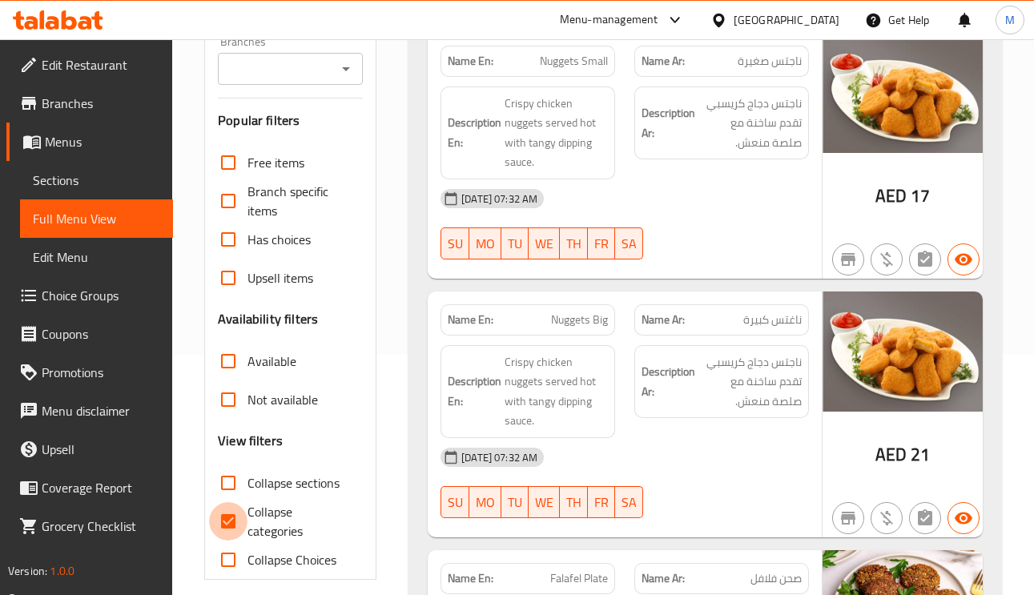
click at [235, 520] on input "Collapse categories" at bounding box center [228, 521] width 38 height 38
checkbox input "false"
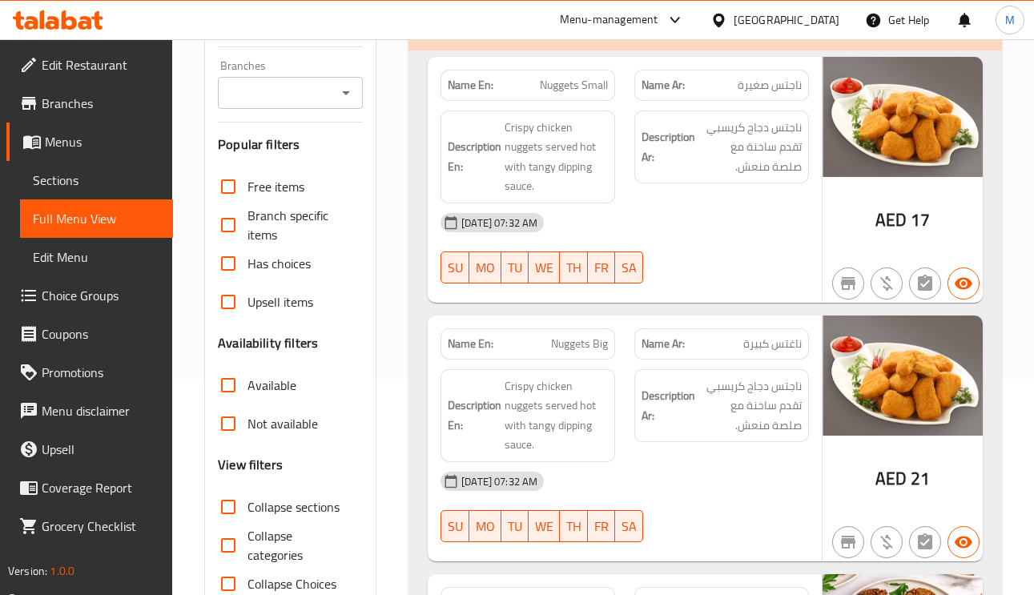
scroll to position [0, 0]
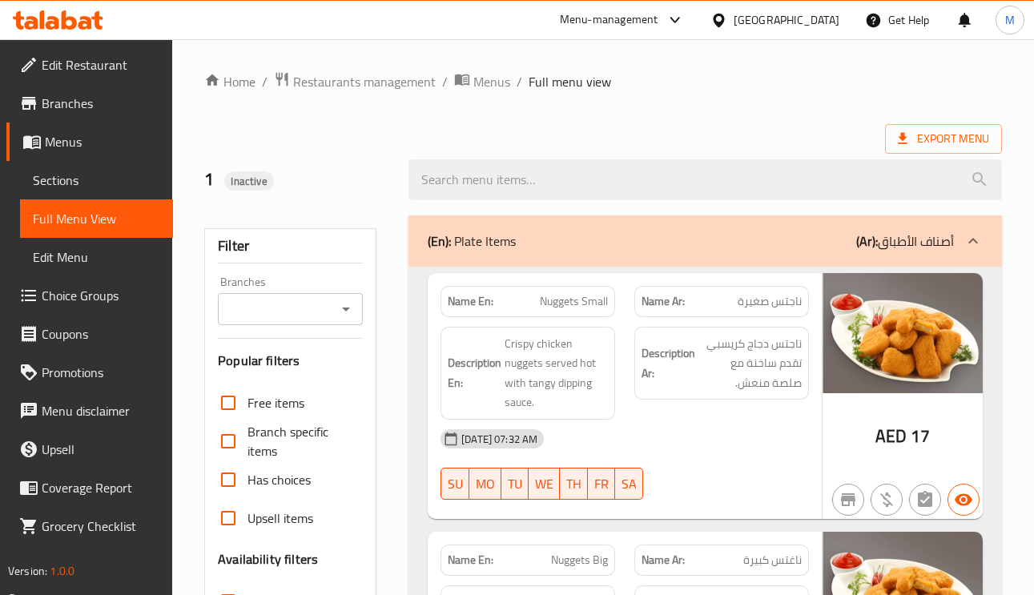
click at [340, 156] on div "1 Inactive" at bounding box center [297, 179] width 204 height 71
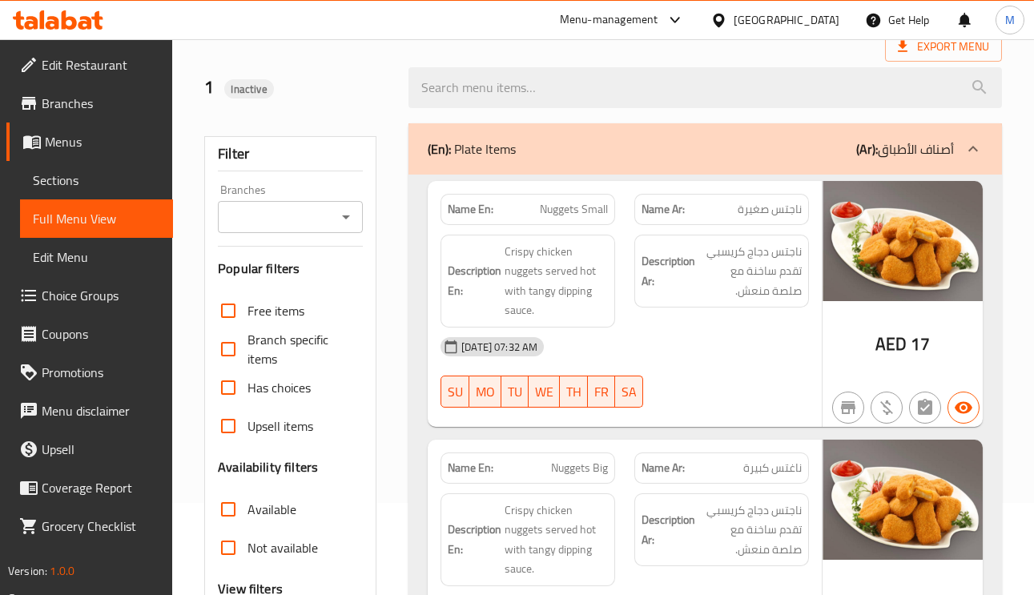
scroll to position [480, 0]
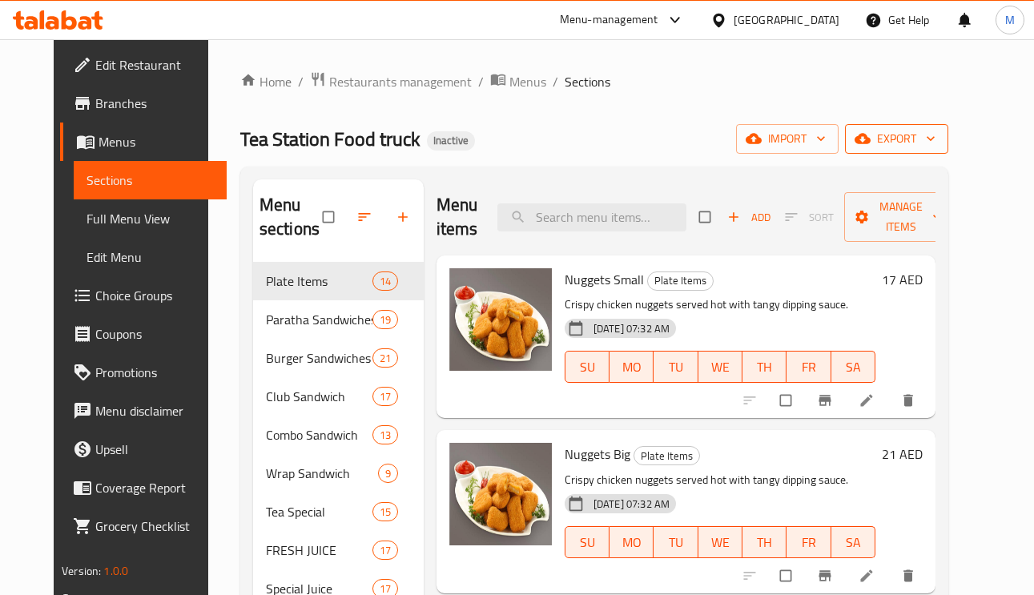
click at [925, 141] on span "export" at bounding box center [896, 139] width 78 height 20
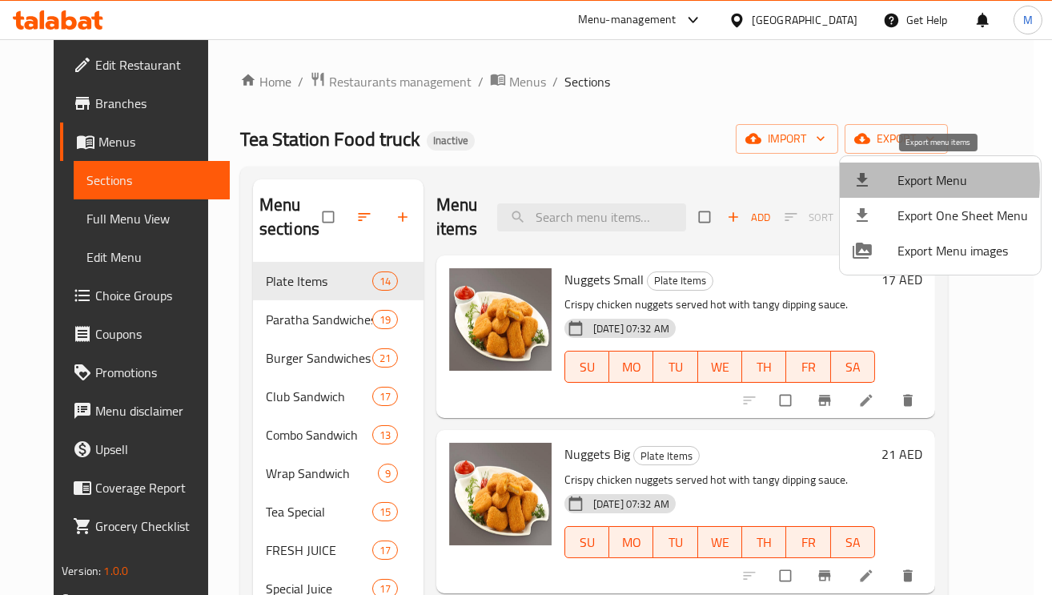
click at [879, 182] on div at bounding box center [875, 180] width 45 height 19
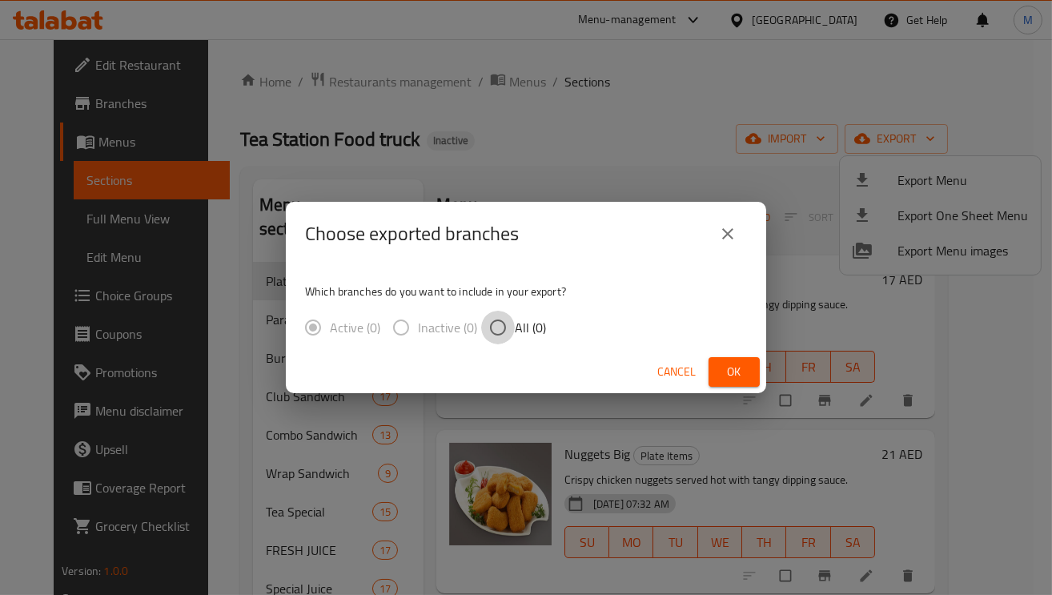
click at [513, 331] on input "All (0)" at bounding box center [498, 328] width 34 height 34
radio input "true"
click at [741, 368] on span "Ok" at bounding box center [734, 372] width 26 height 20
click at [722, 375] on span "Ok" at bounding box center [734, 372] width 26 height 20
click at [740, 374] on span "Ok" at bounding box center [734, 372] width 26 height 20
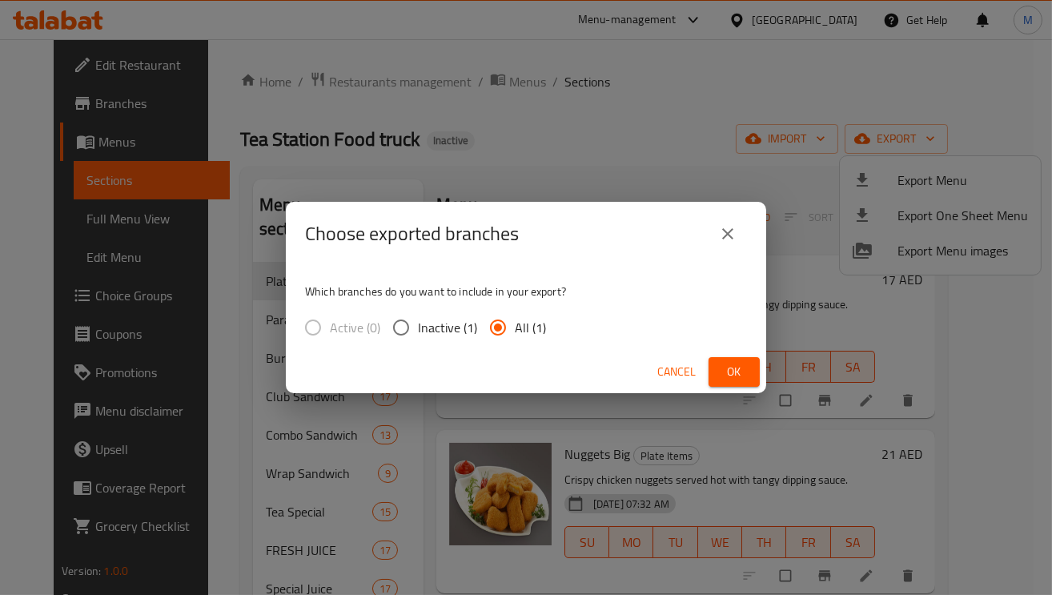
click at [744, 372] on span "Ok" at bounding box center [734, 372] width 26 height 20
